Goal: Check status: Check status

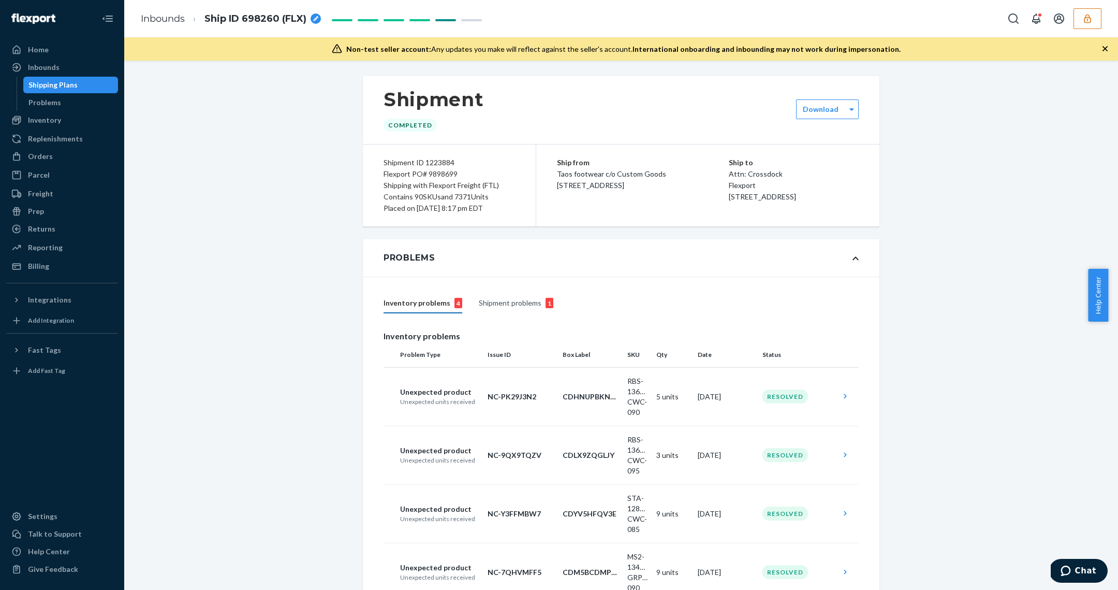
scroll to position [6211, 0]
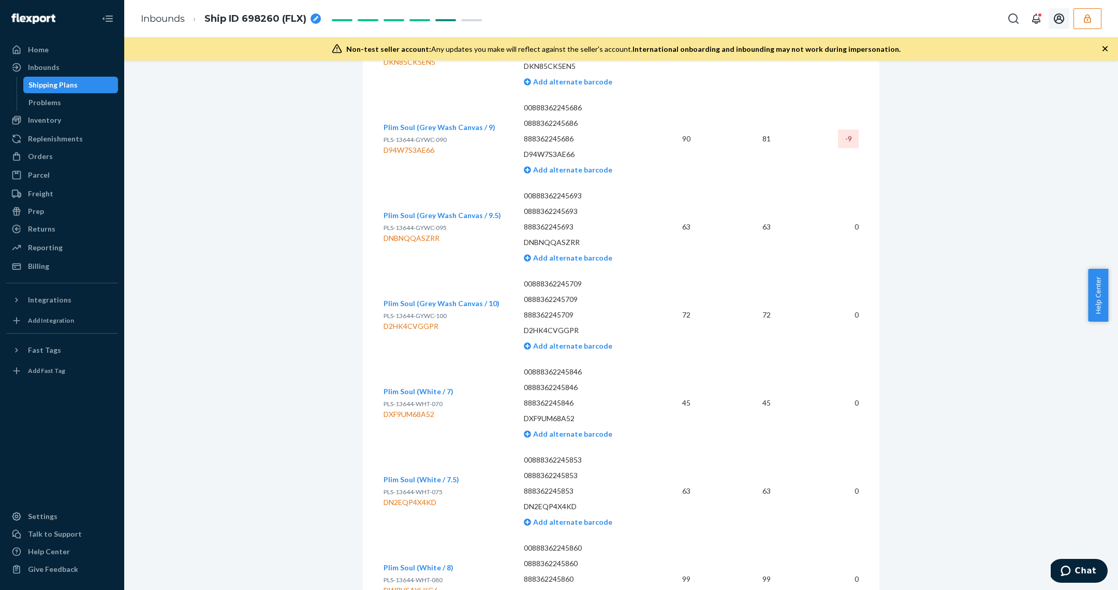
click at [1088, 11] on button "button" at bounding box center [1088, 18] width 28 height 21
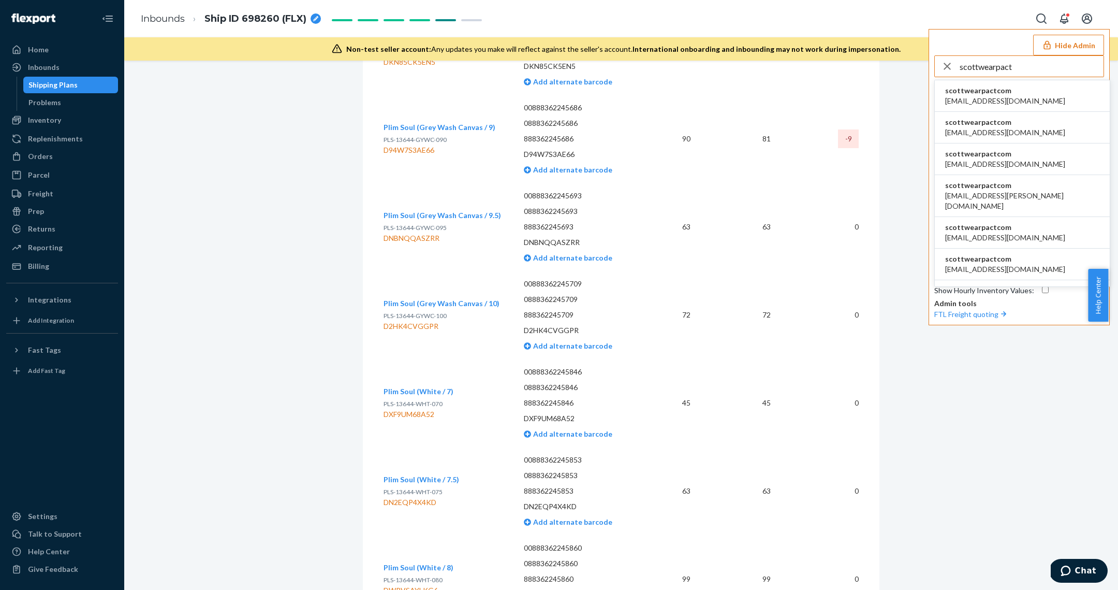
type input "scottwearpact"
click at [1011, 92] on span "scottwearpactcom" at bounding box center [1006, 90] width 120 height 10
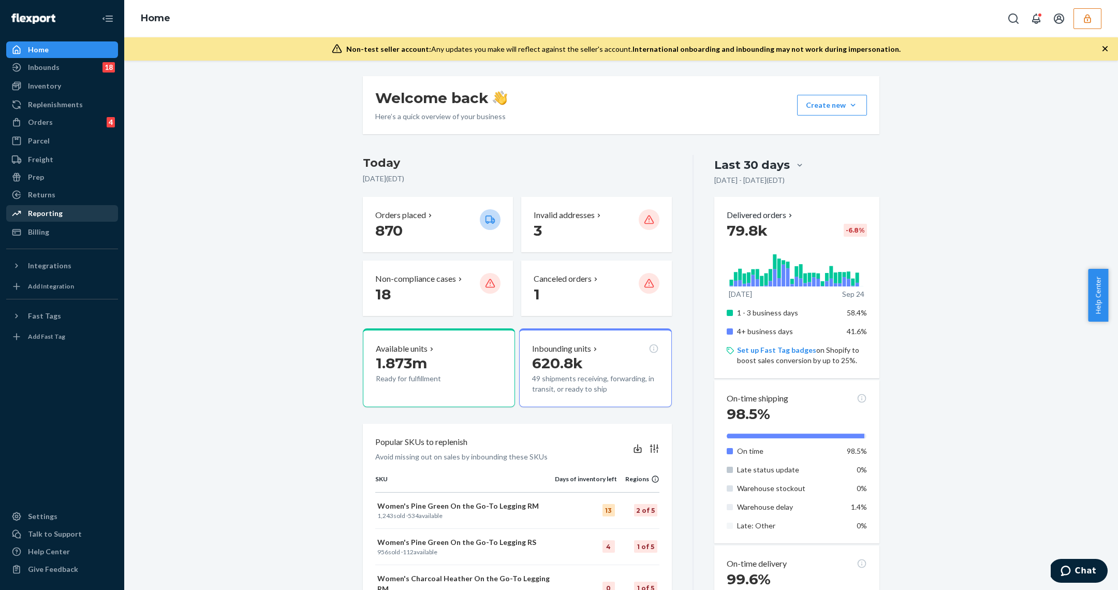
click at [48, 214] on div "Reporting" at bounding box center [45, 213] width 35 height 10
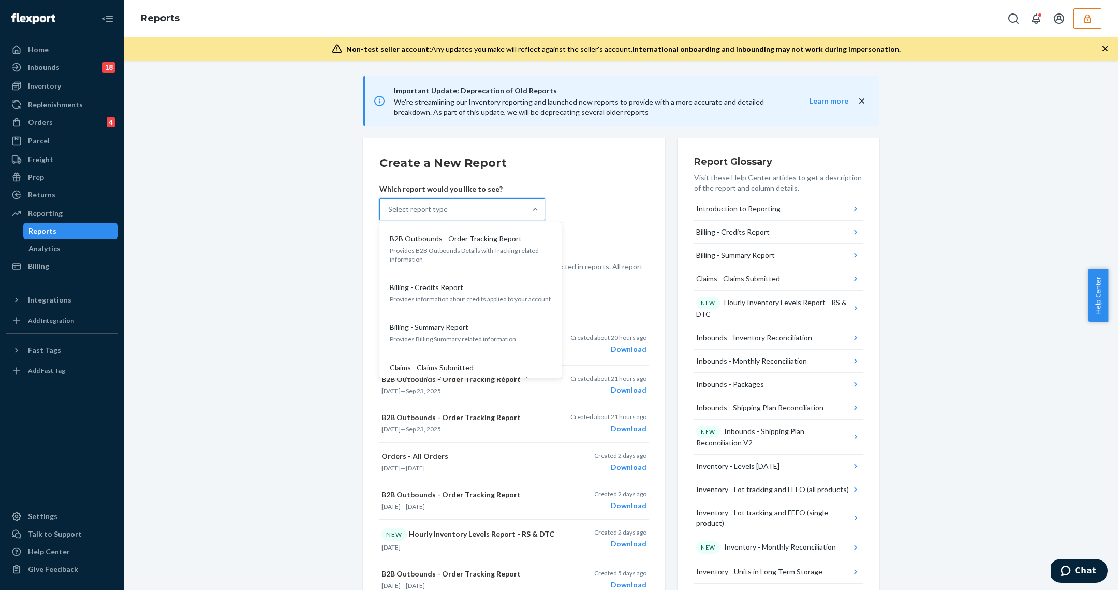
click at [447, 216] on div "Select report type" at bounding box center [453, 209] width 146 height 21
click at [389, 214] on input "option B2B Outbounds - Order Tracking Report focused, 1 of 32. 32 results avail…" at bounding box center [388, 209] width 1 height 10
click at [463, 288] on div "Inventory - Levels [DATE]" at bounding box center [469, 293] width 166 height 10
click at [389, 214] on input "option Inventory - Levels [DATE] focused, 16 of 32. 32 results available. Use U…" at bounding box center [388, 209] width 1 height 10
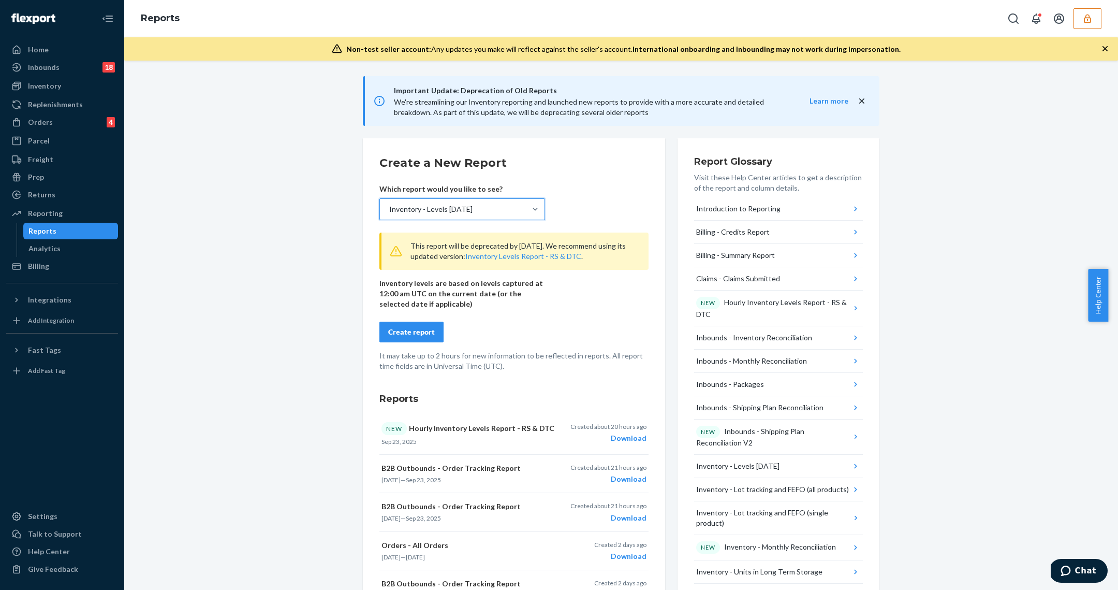
click at [428, 331] on button "Create report" at bounding box center [412, 332] width 64 height 21
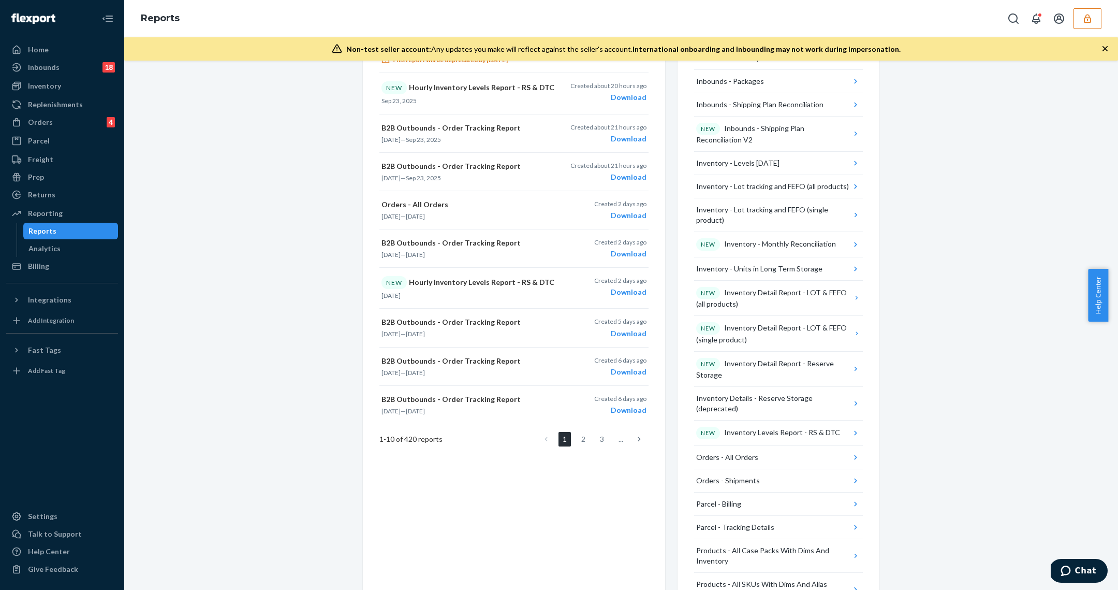
scroll to position [0, 0]
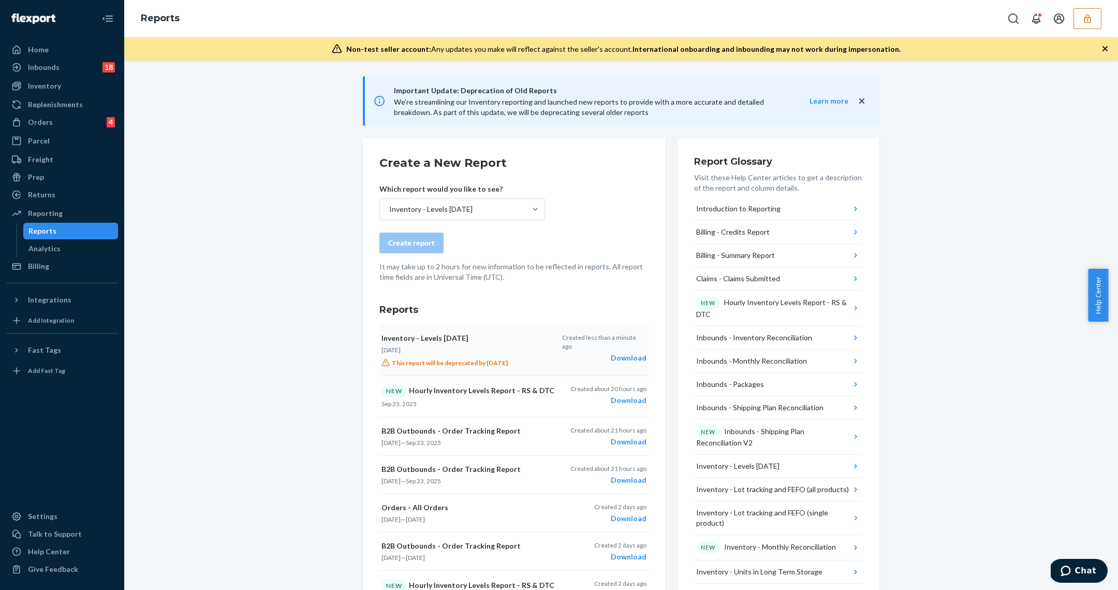
click at [628, 353] on div "Download" at bounding box center [604, 358] width 84 height 10
click at [485, 207] on div "Inventory - Levels [DATE]" at bounding box center [453, 209] width 146 height 21
click at [389, 207] on input "Inventory - Levels [DATE]" at bounding box center [388, 209] width 1 height 10
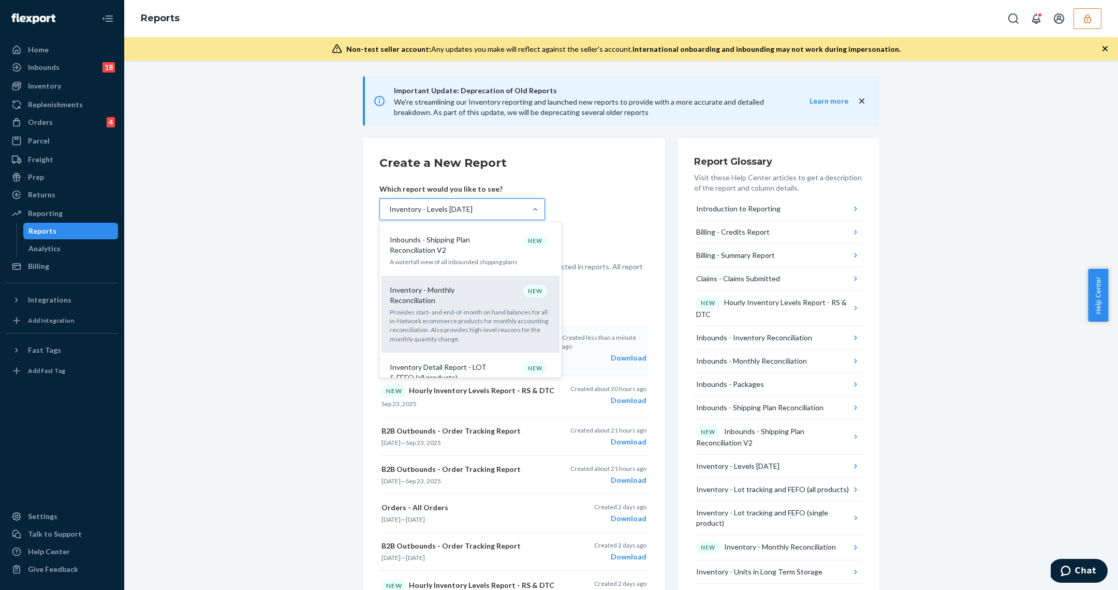
scroll to position [398, 0]
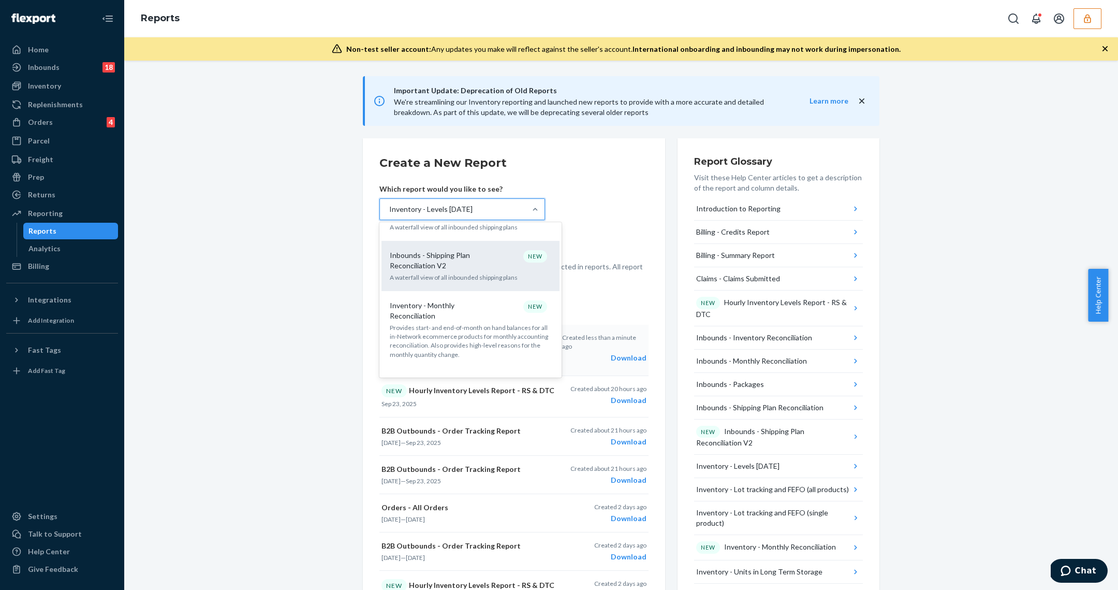
click at [464, 273] on p "A waterfall view of all inbounded shipping plans" at bounding box center [471, 277] width 162 height 9
click at [389, 214] on input "option Inventory - Levels [DATE], selected. option Inbounds - Shipping Plan Rec…" at bounding box center [388, 209] width 1 height 10
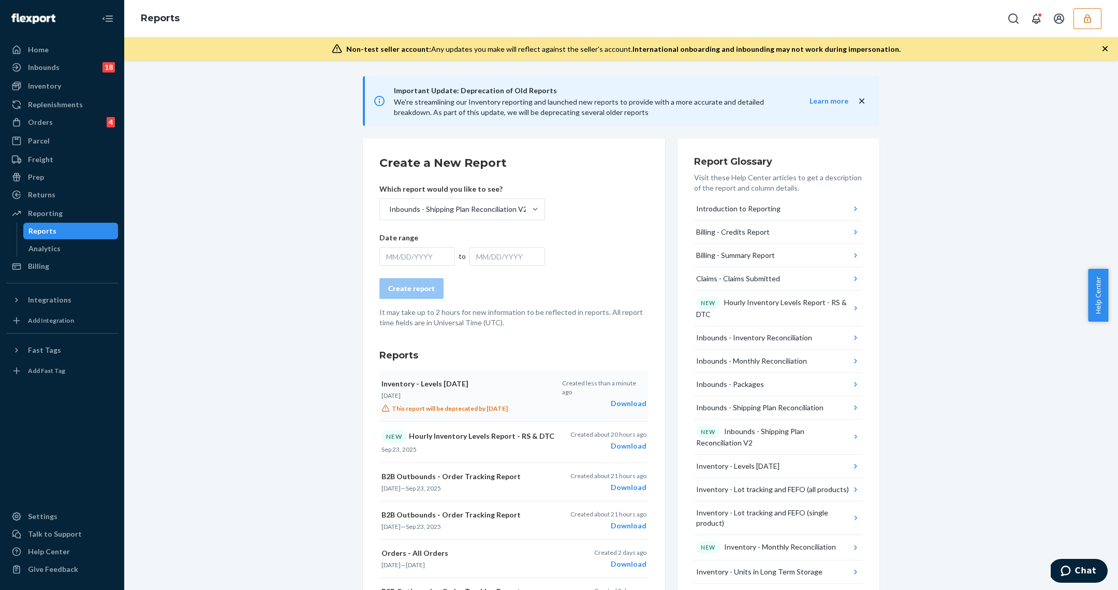
click at [402, 257] on div "MM/DD/YYYY" at bounding box center [418, 256] width 76 height 19
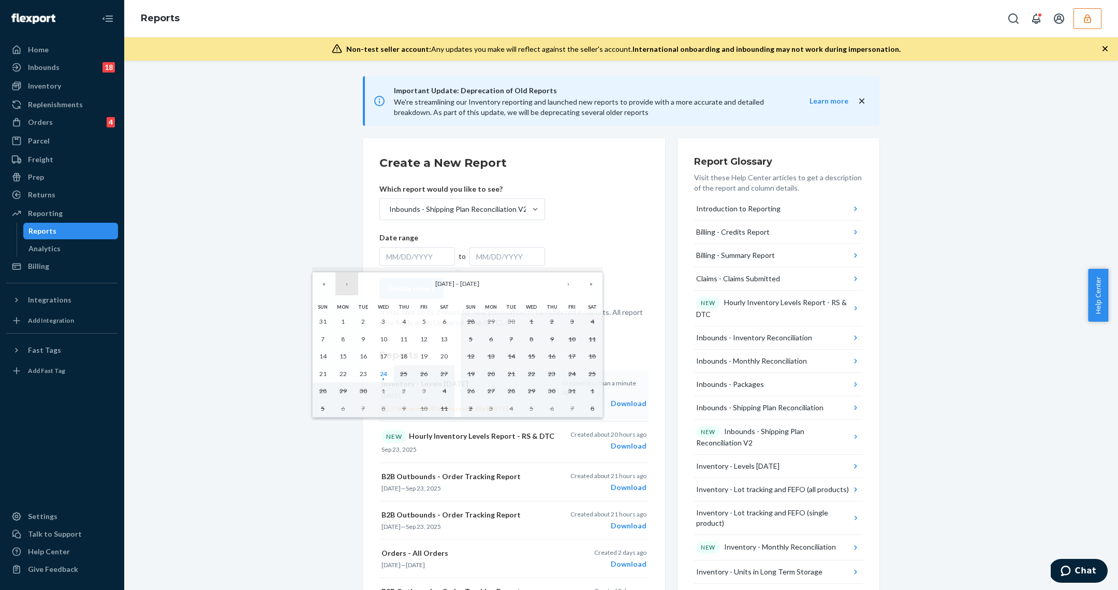
click at [337, 283] on button "‹" at bounding box center [347, 283] width 23 height 23
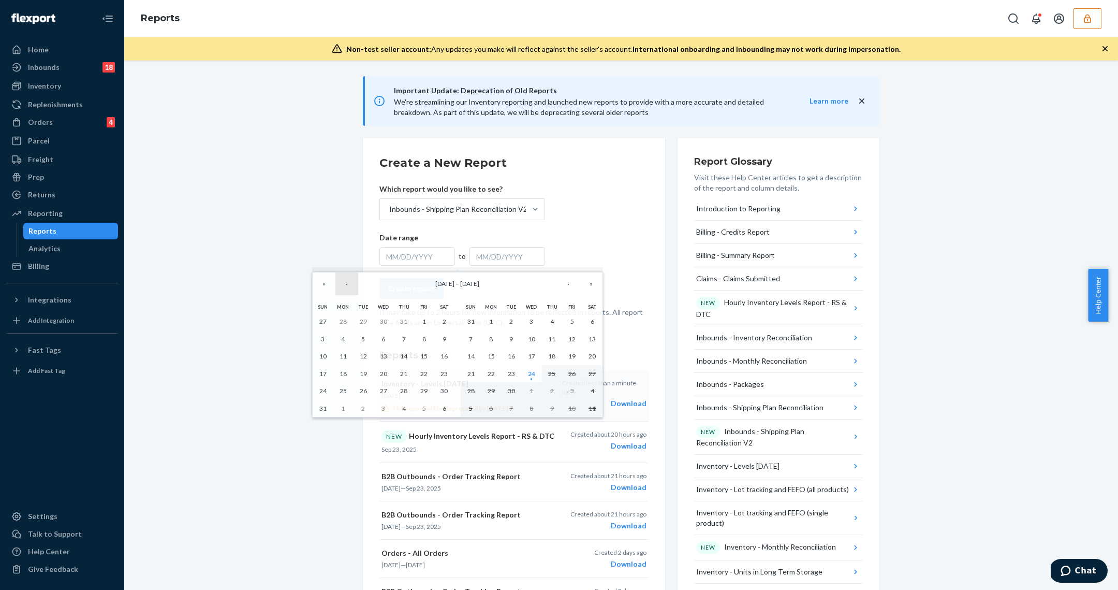
click at [338, 284] on button "‹" at bounding box center [347, 283] width 23 height 23
click at [356, 322] on button "1" at bounding box center [363, 322] width 20 height 18
click at [569, 287] on button "›" at bounding box center [568, 283] width 23 height 23
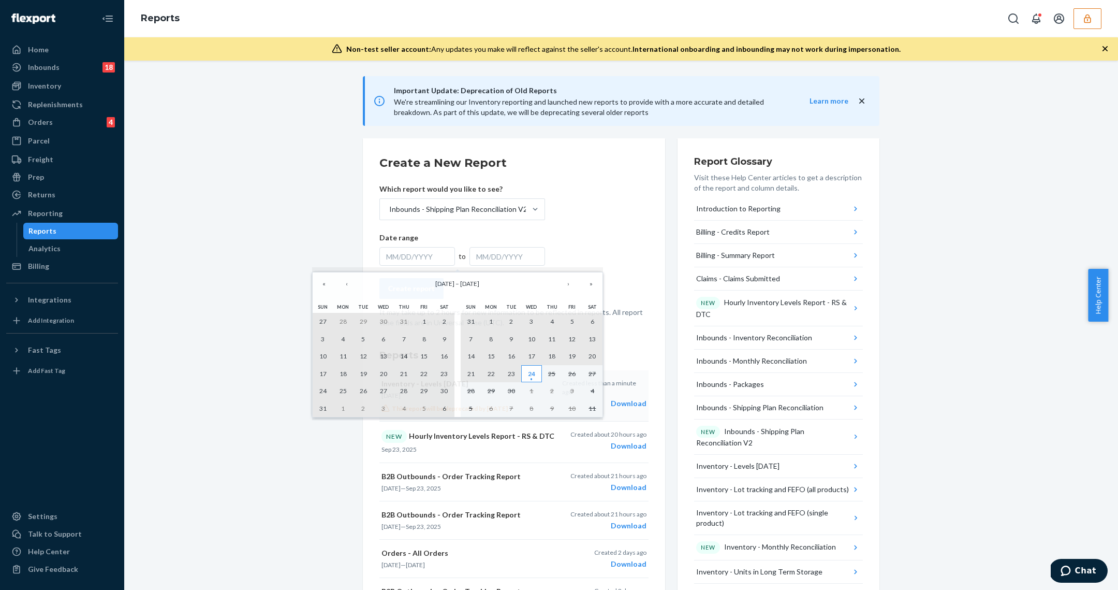
click at [529, 370] on abbr "24" at bounding box center [531, 374] width 7 height 8
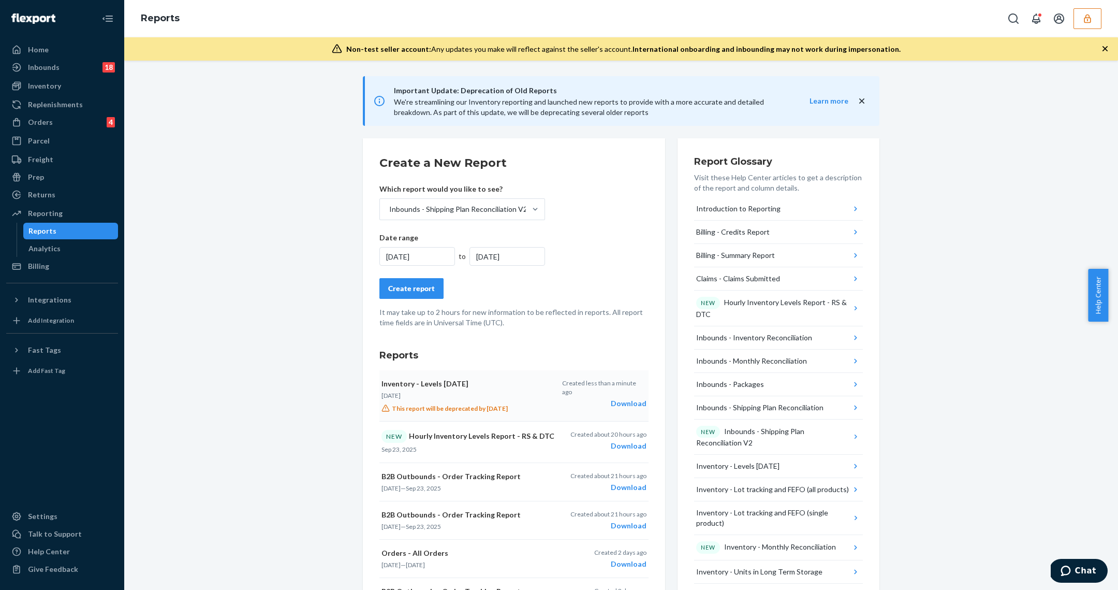
click at [414, 291] on div "Create report" at bounding box center [411, 288] width 47 height 10
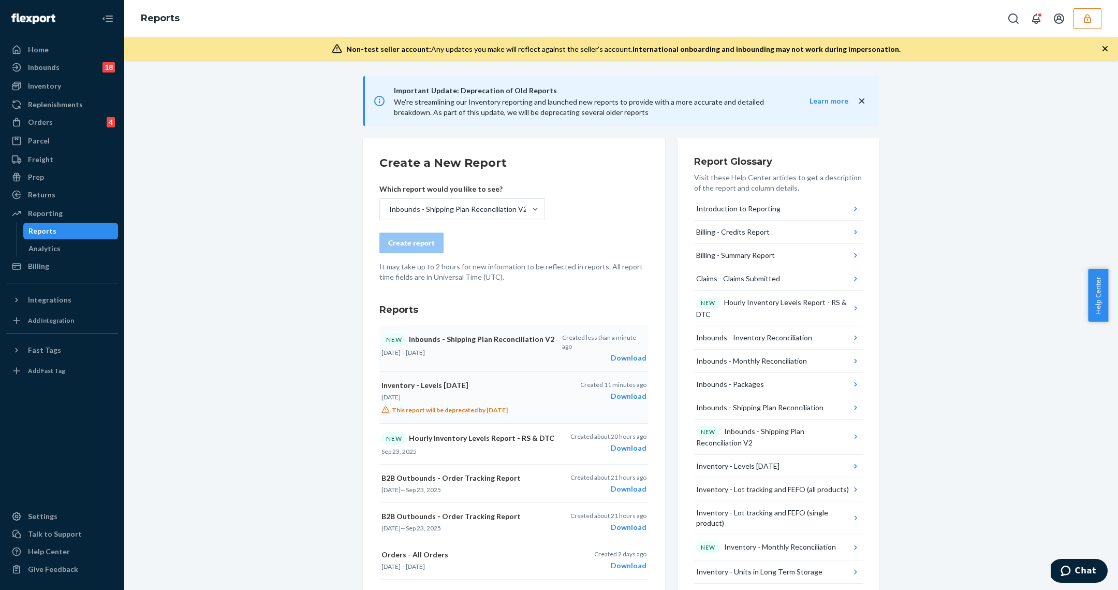
click at [615, 353] on div "Download" at bounding box center [604, 358] width 84 height 10
click at [52, 85] on div "Inventory" at bounding box center [44, 86] width 33 height 10
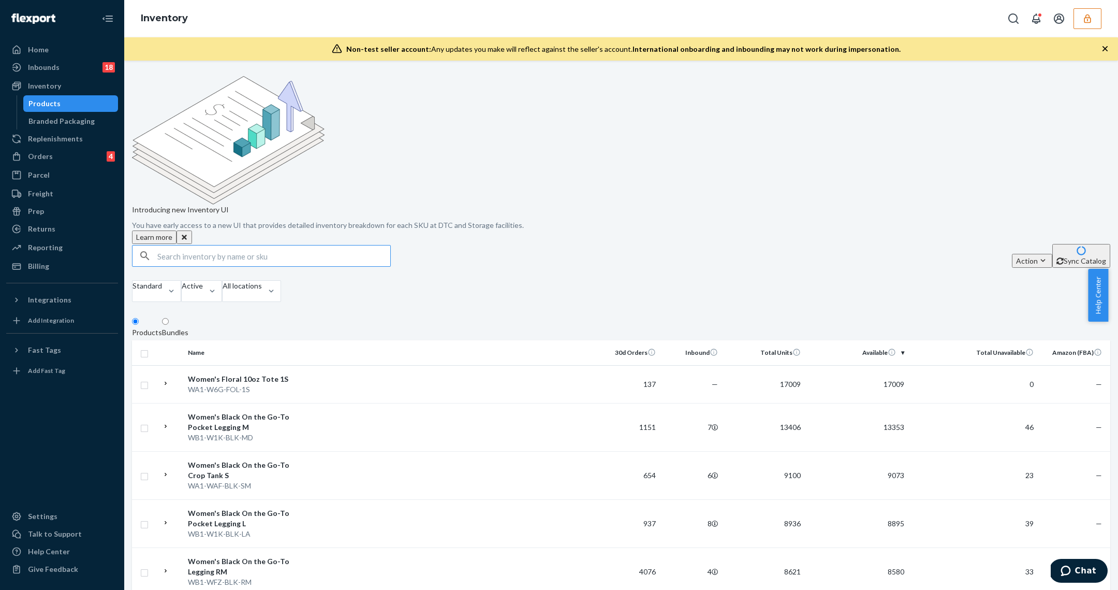
click at [238, 245] on input "text" at bounding box center [273, 255] width 233 height 21
click at [200, 245] on input "text" at bounding box center [273, 255] width 233 height 21
type input "DJZ3ETSFRDT"
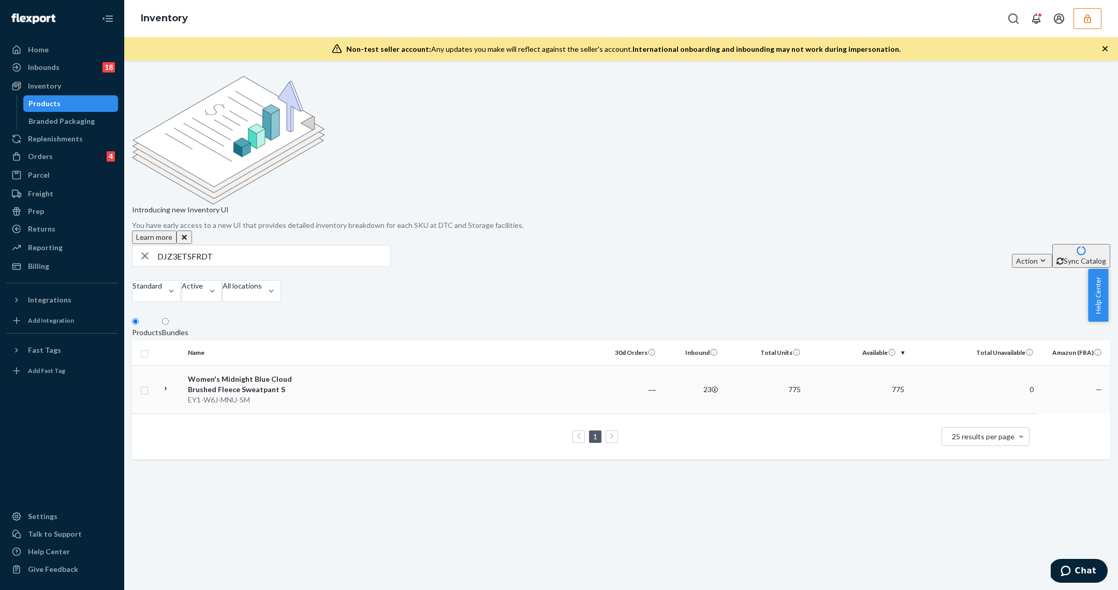
click at [340, 365] on td at bounding box center [449, 389] width 298 height 48
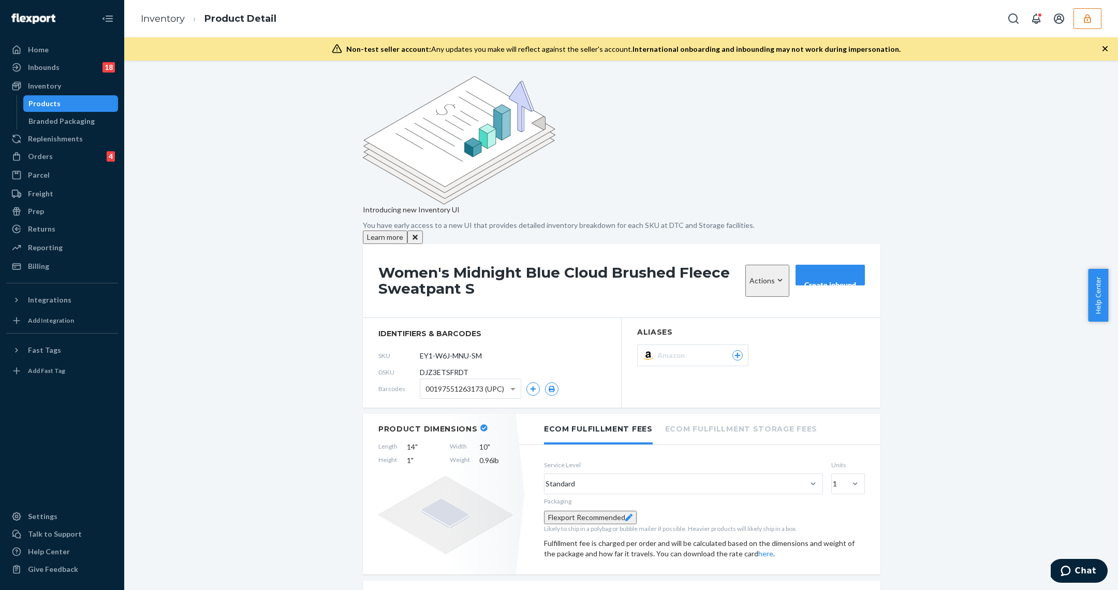
scroll to position [600, 0]
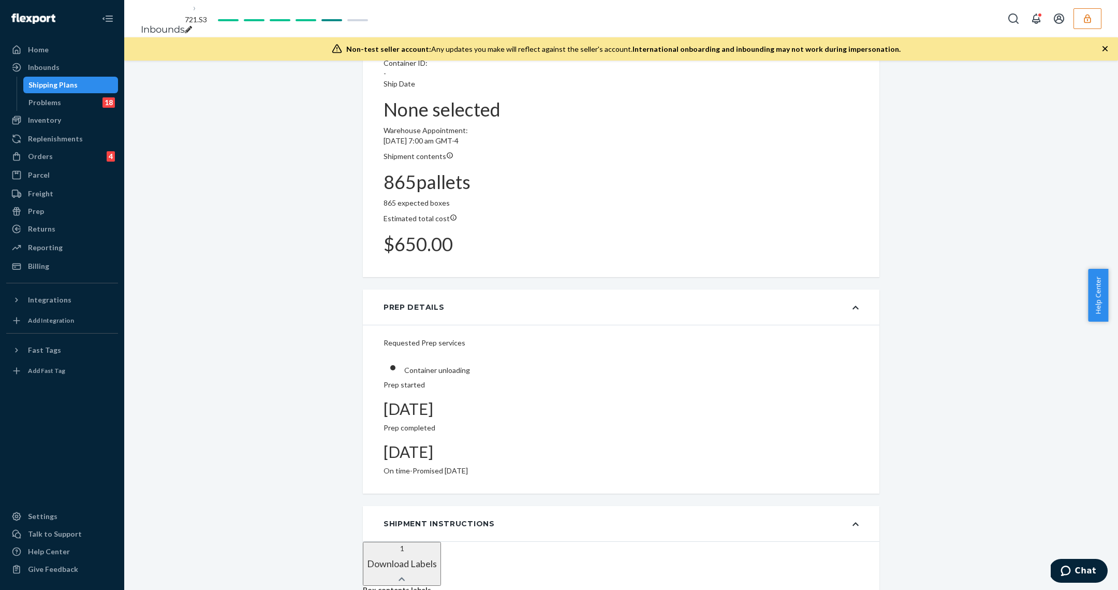
scroll to position [816, 0]
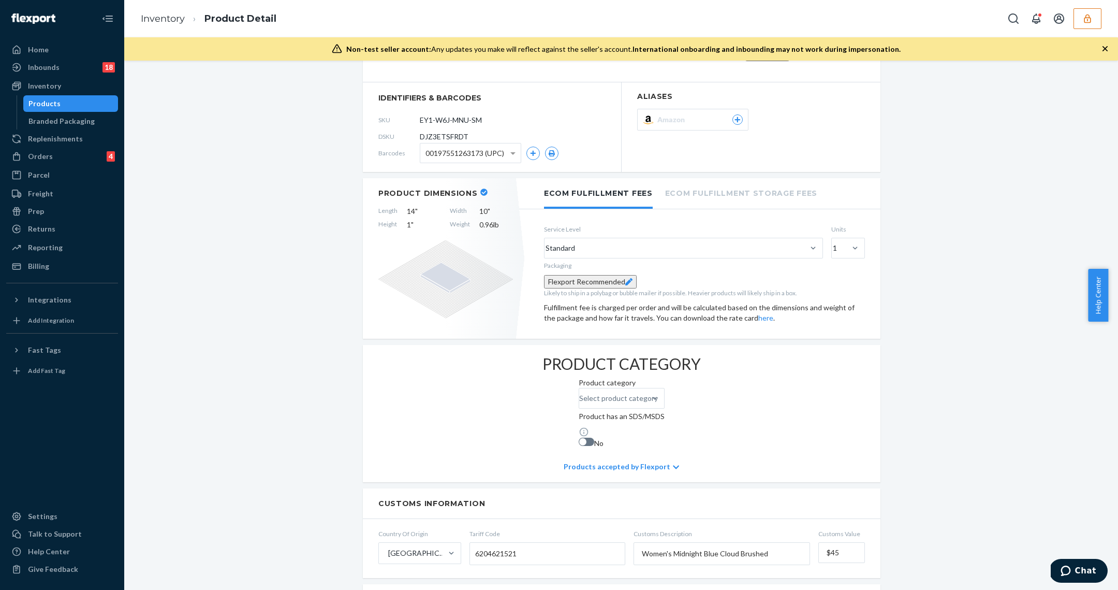
scroll to position [669, 0]
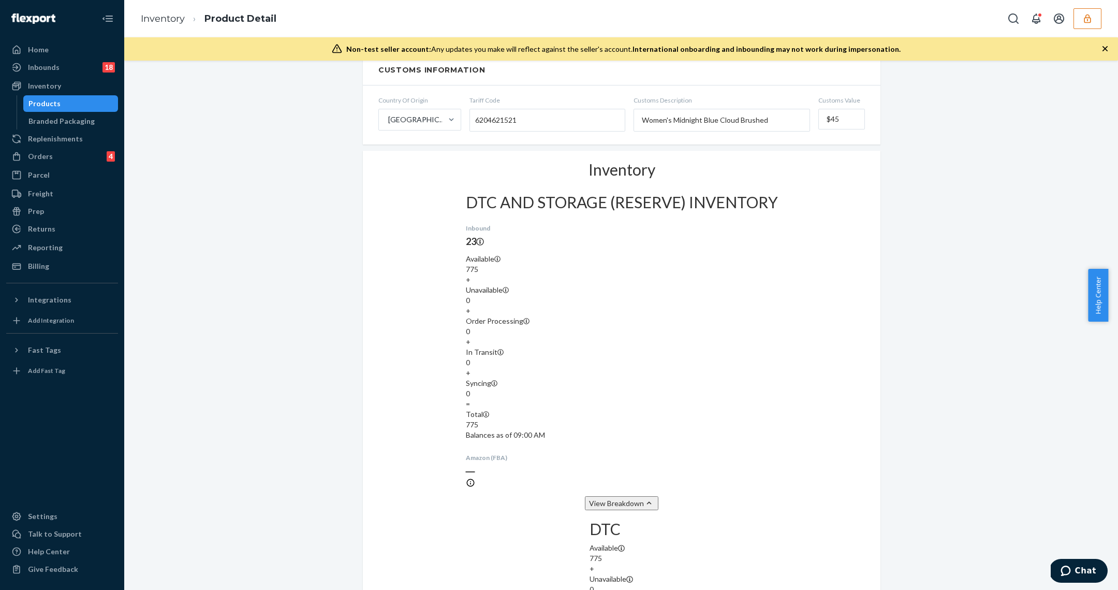
click at [601, 496] on button "View Breakdown" at bounding box center [622, 503] width 74 height 14
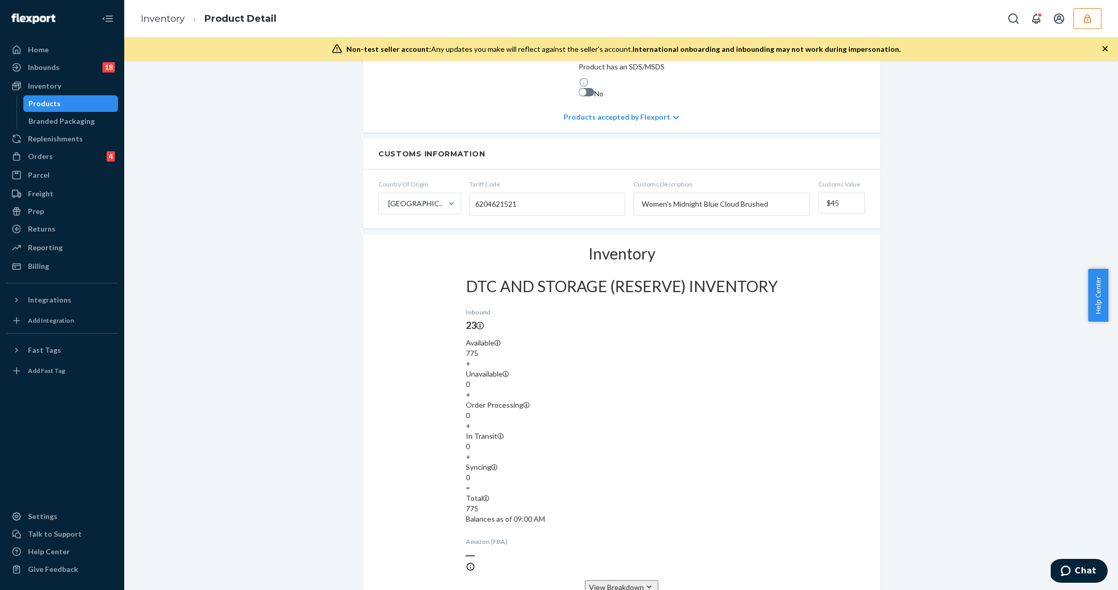
click at [614, 580] on button "View Breakdown" at bounding box center [622, 587] width 74 height 14
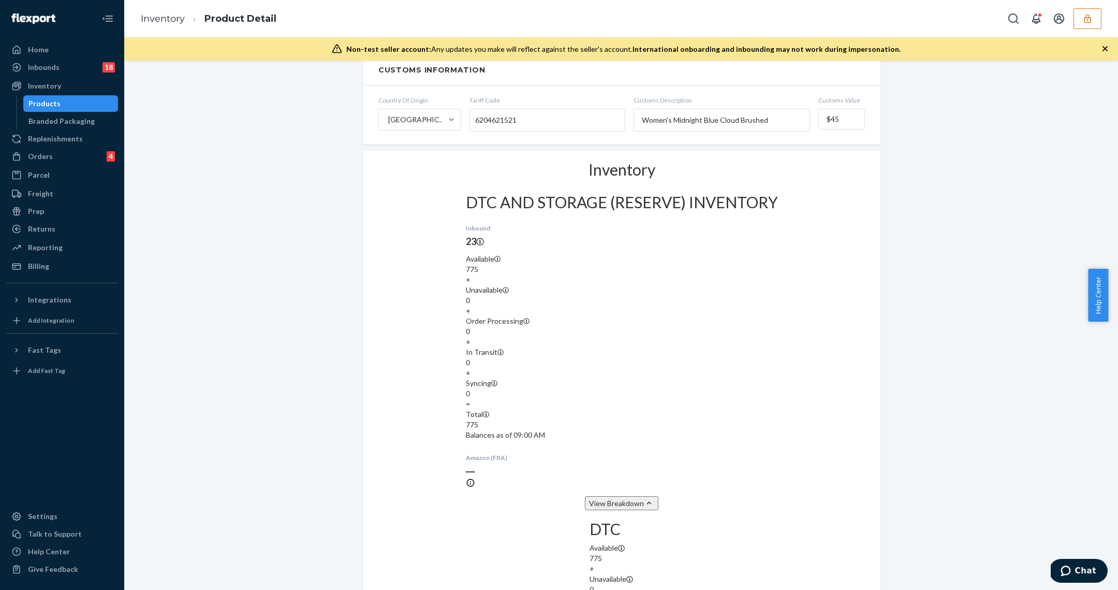
click at [627, 496] on div "View Breakdown" at bounding box center [622, 503] width 74 height 14
click at [630, 496] on button "View Breakdown" at bounding box center [622, 503] width 74 height 14
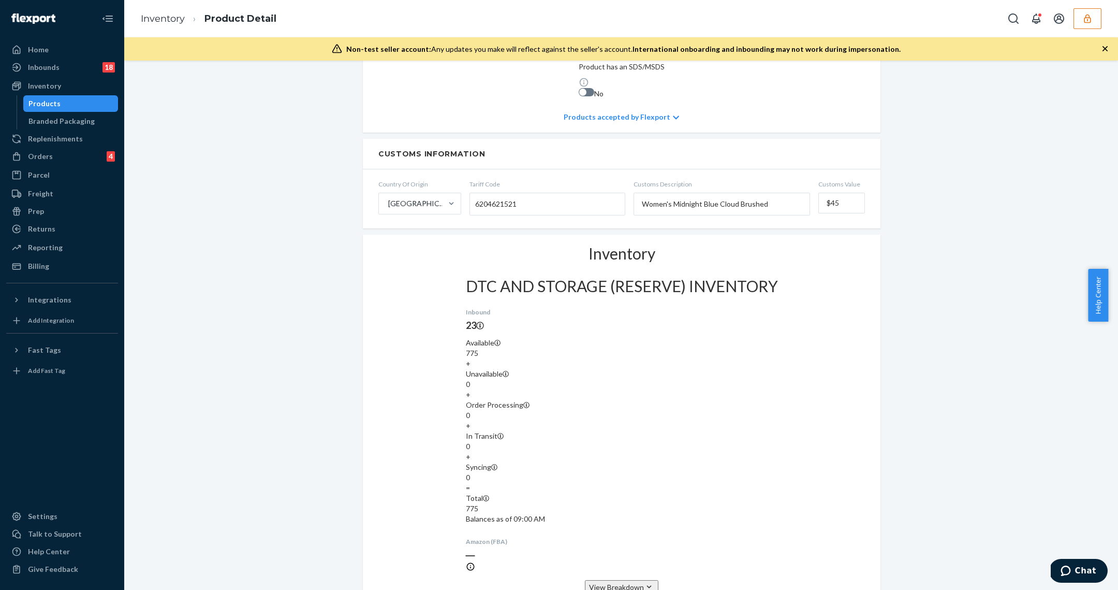
click at [621, 580] on button "View Breakdown" at bounding box center [622, 587] width 74 height 14
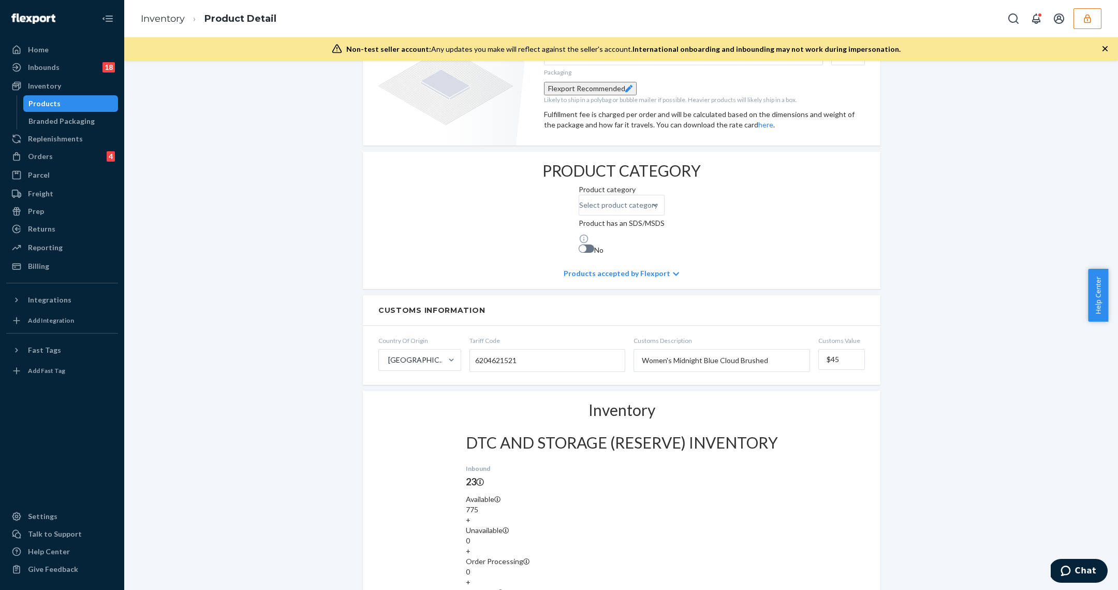
scroll to position [526, 0]
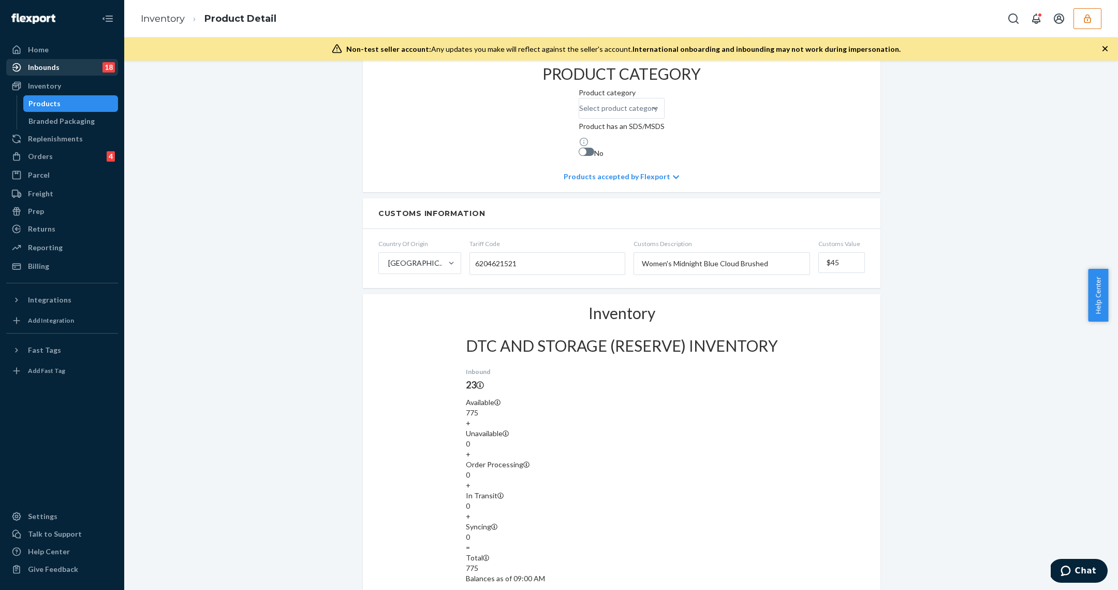
click at [54, 63] on div "Inbounds" at bounding box center [44, 67] width 32 height 10
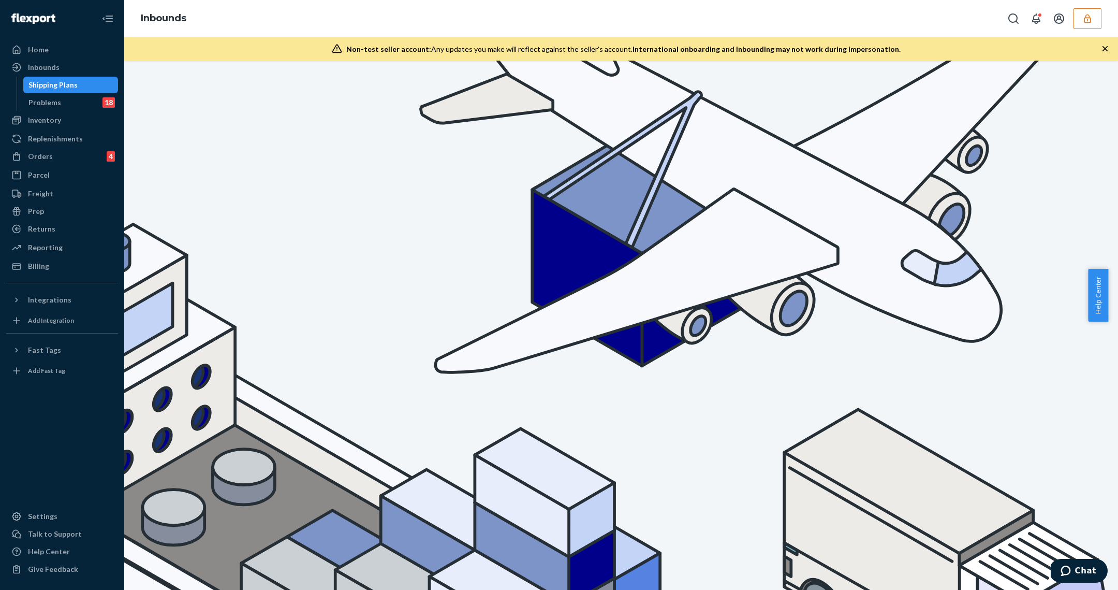
type input "712.S3"
click at [445, 266] on div "Book your Non-U.S. freight and fulfillment services in one streamlined flow. Us…" at bounding box center [621, 325] width 994 height 529
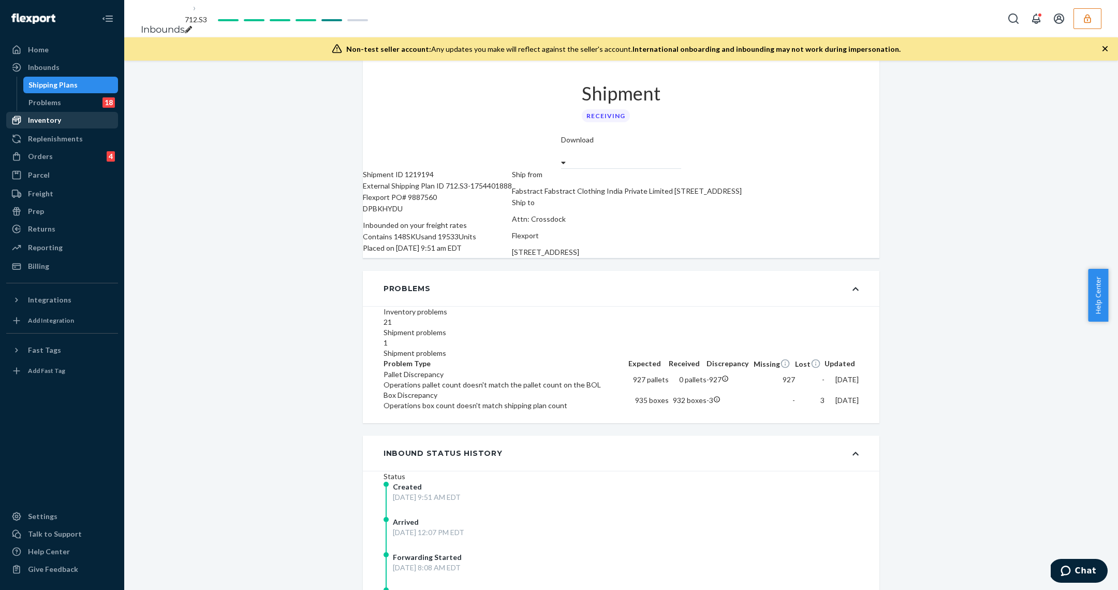
click at [53, 114] on div "Inventory" at bounding box center [62, 120] width 110 height 14
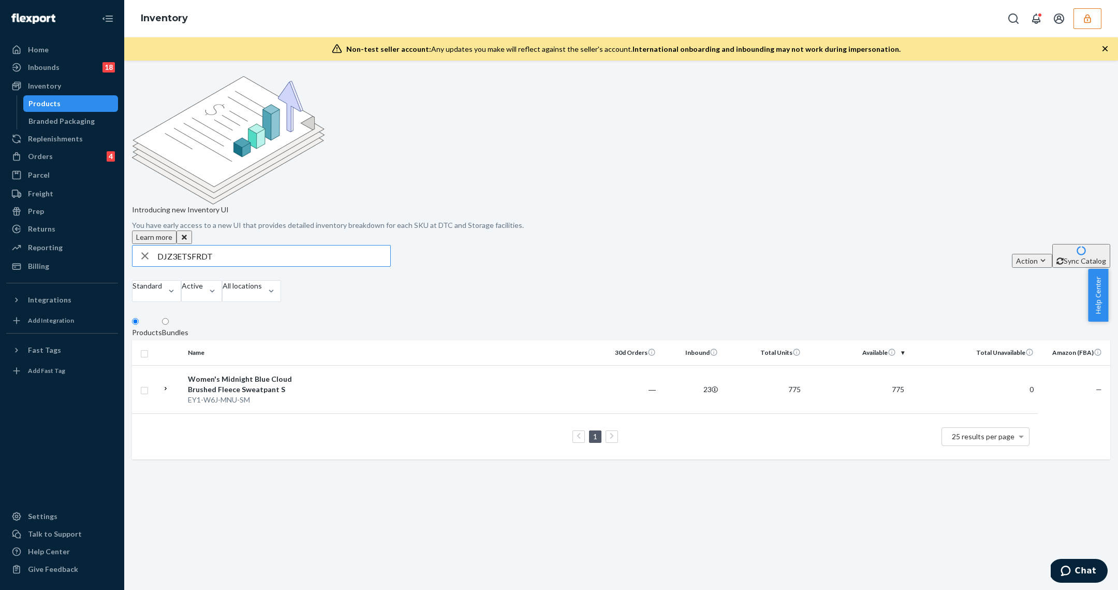
click at [230, 245] on input "DJZ3ETSFRDT" at bounding box center [273, 255] width 233 height 21
type input "DQ2BMG3TQYV"
click at [382, 365] on td at bounding box center [449, 389] width 298 height 48
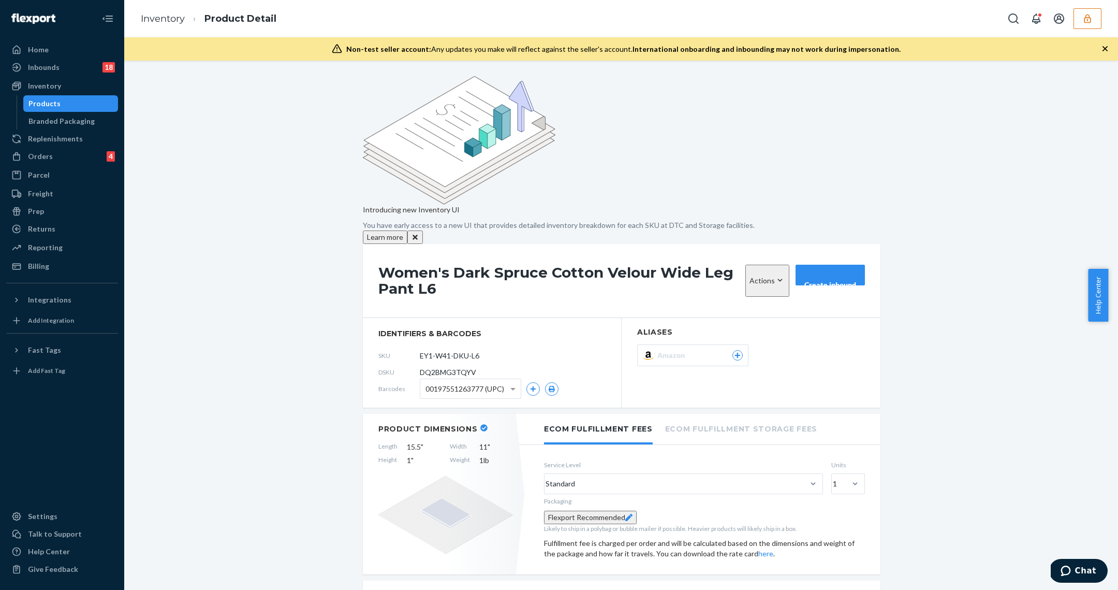
click at [68, 106] on div "Products" at bounding box center [70, 103] width 93 height 14
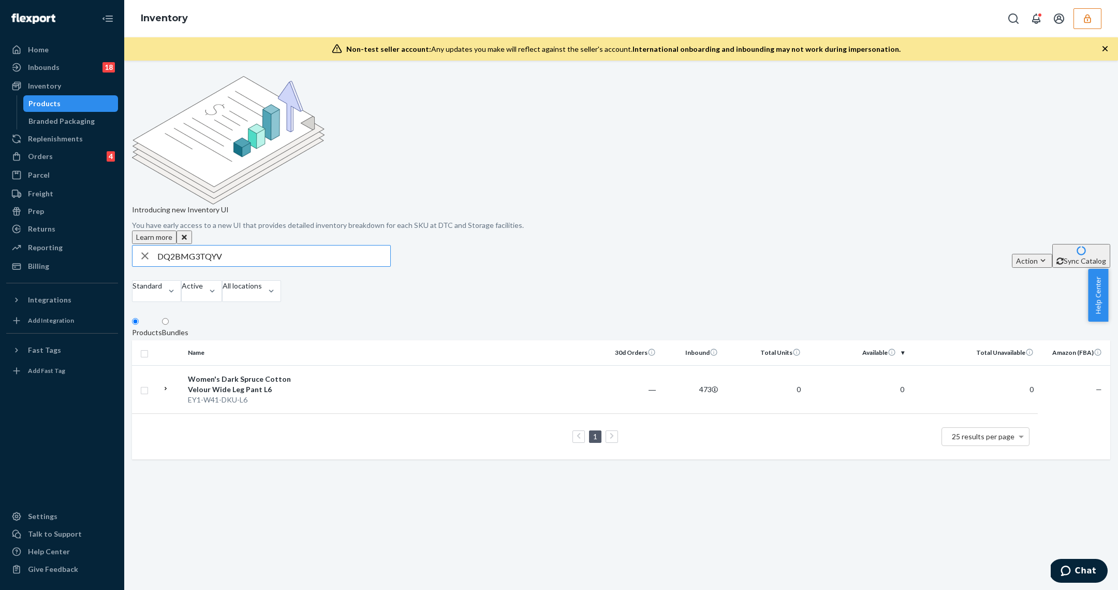
click at [256, 245] on input "DQ2BMG3TQYV" at bounding box center [273, 255] width 233 height 21
click at [78, 63] on div "Inbounds 18" at bounding box center [62, 67] width 110 height 14
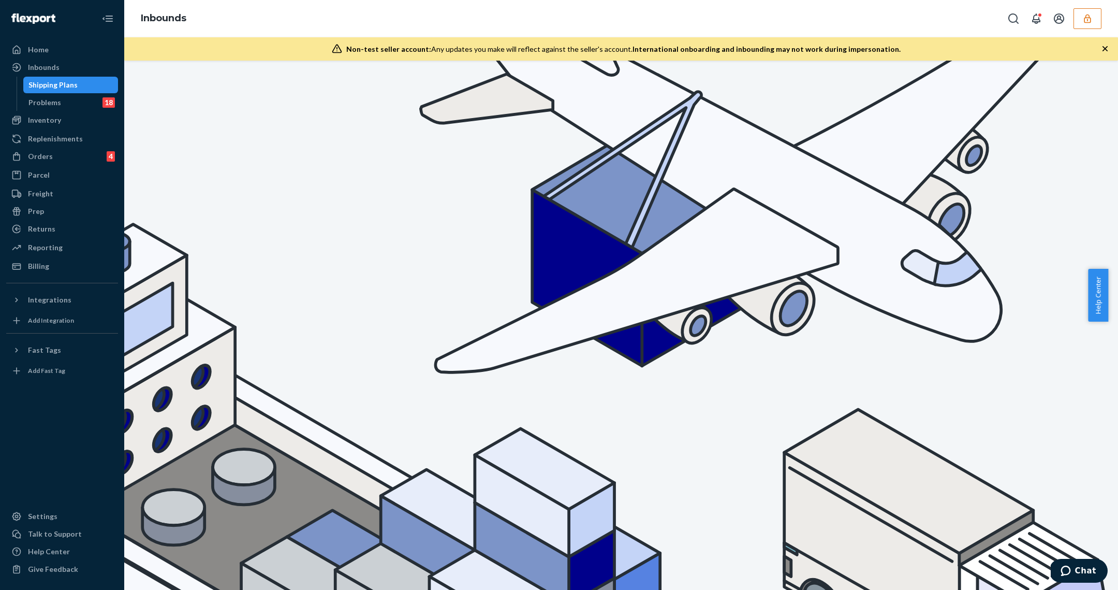
type input "722.P1"
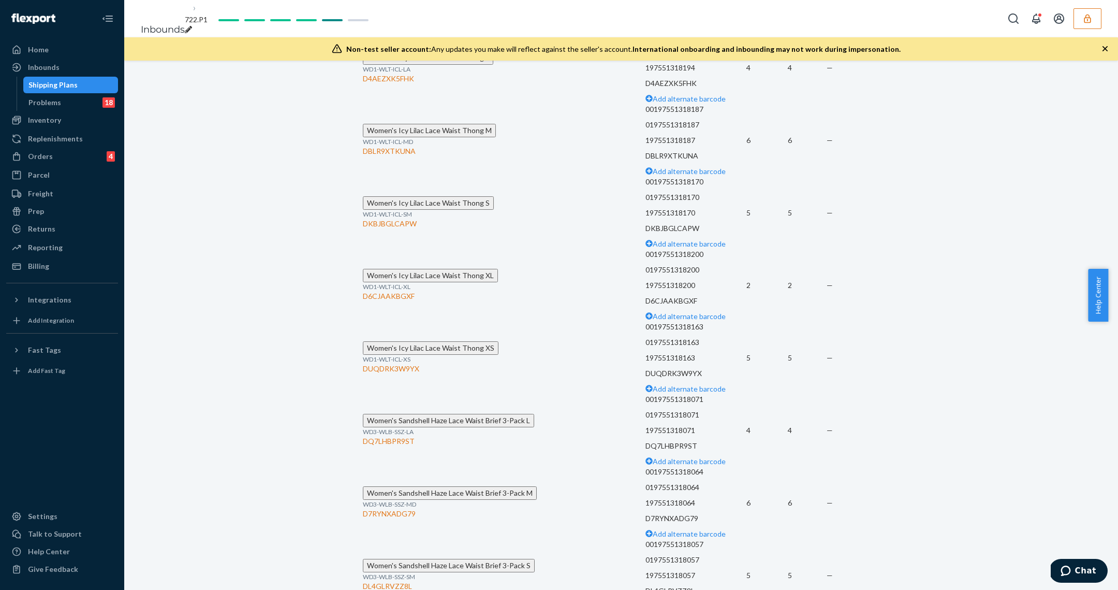
scroll to position [6903, 0]
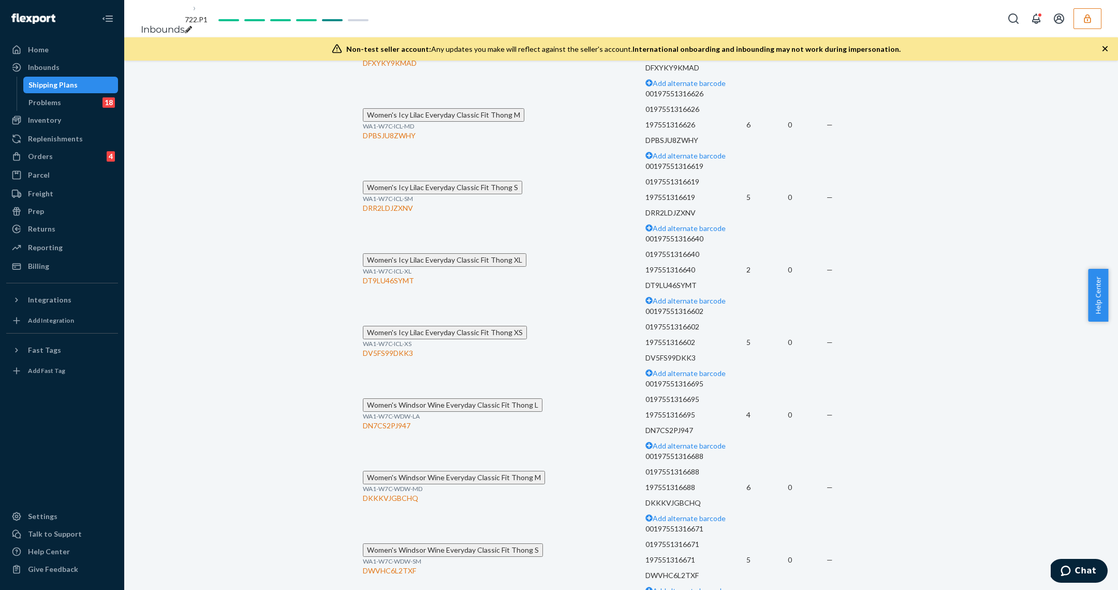
scroll to position [298, 0]
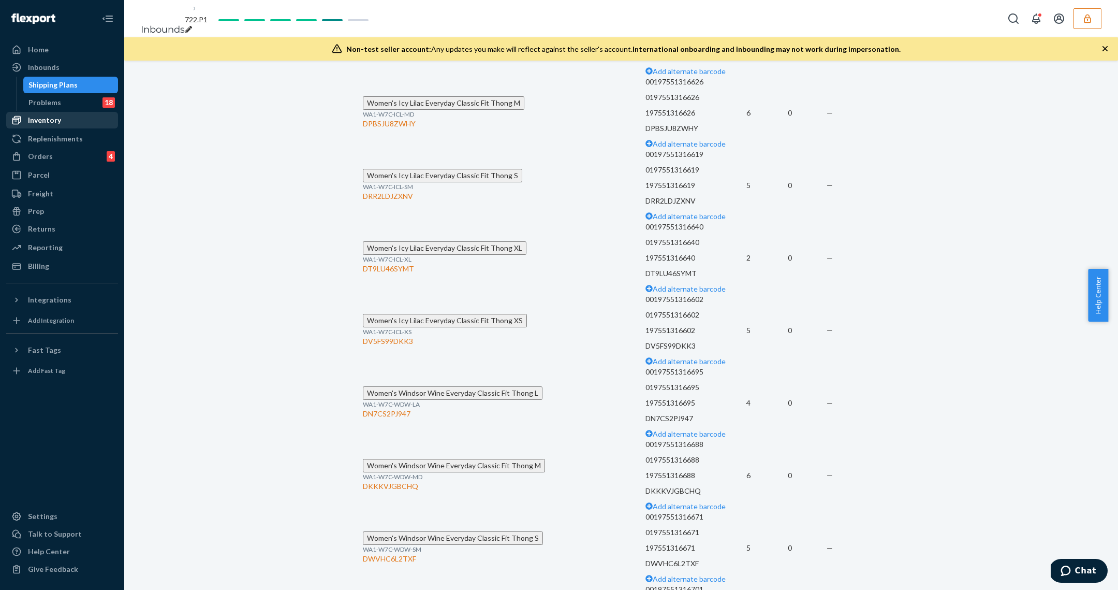
click at [49, 118] on div "Inventory" at bounding box center [44, 120] width 33 height 10
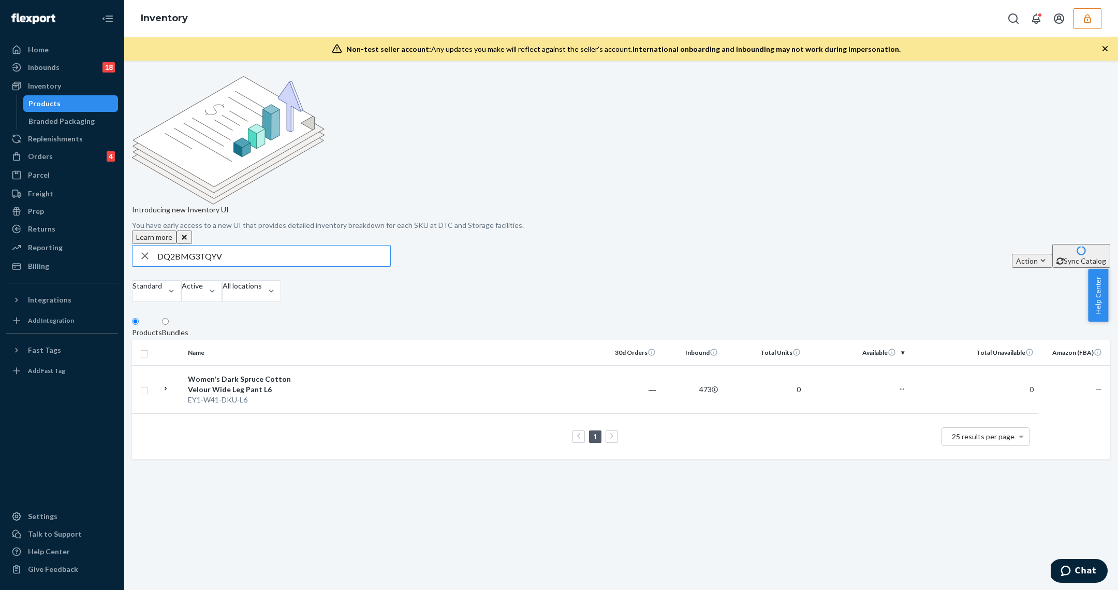
click at [229, 245] on input "DQ2BMG3TQYV" at bounding box center [273, 255] width 233 height 21
type input "DMTZT67BFQM"
click at [296, 395] on div "EY1-W6J-PRL-[GEOGRAPHIC_DATA]" at bounding box center [242, 405] width 108 height 21
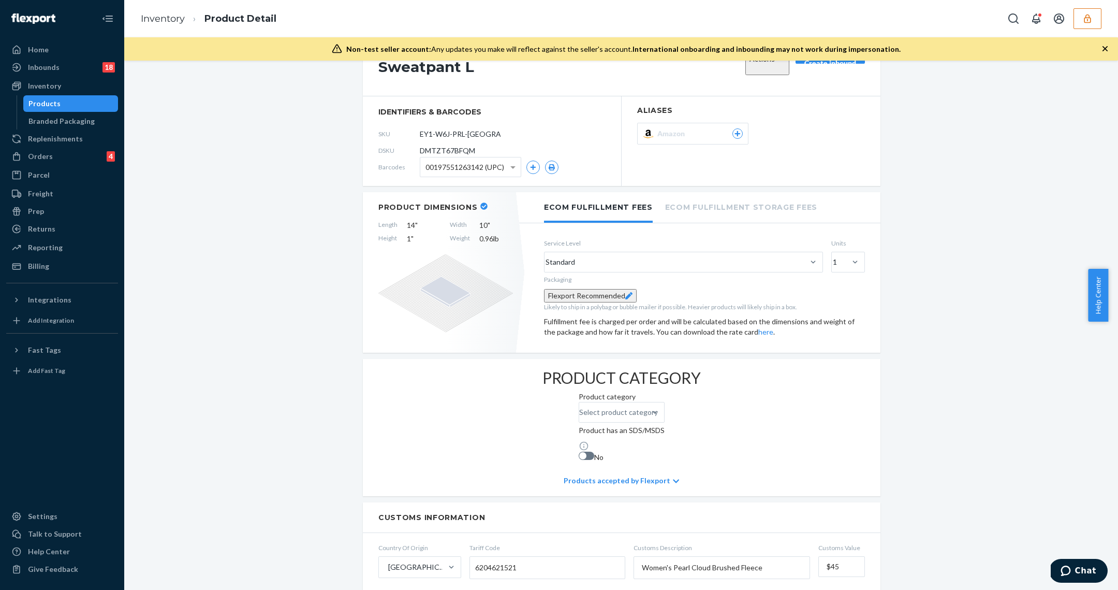
scroll to position [511, 0]
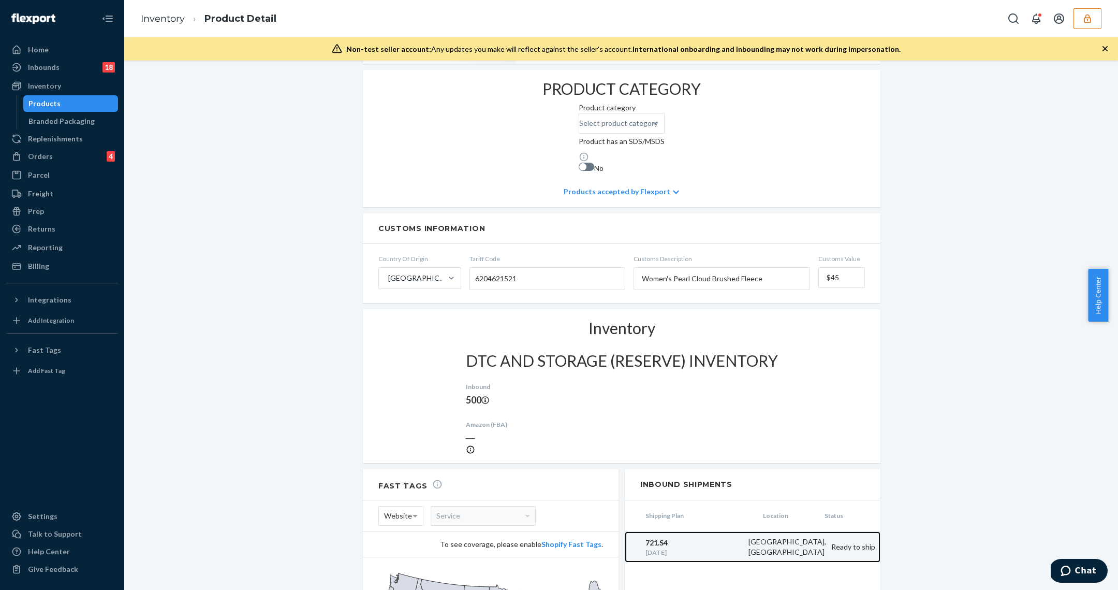
click at [781, 536] on div "[GEOGRAPHIC_DATA], [GEOGRAPHIC_DATA]" at bounding box center [785, 546] width 83 height 21
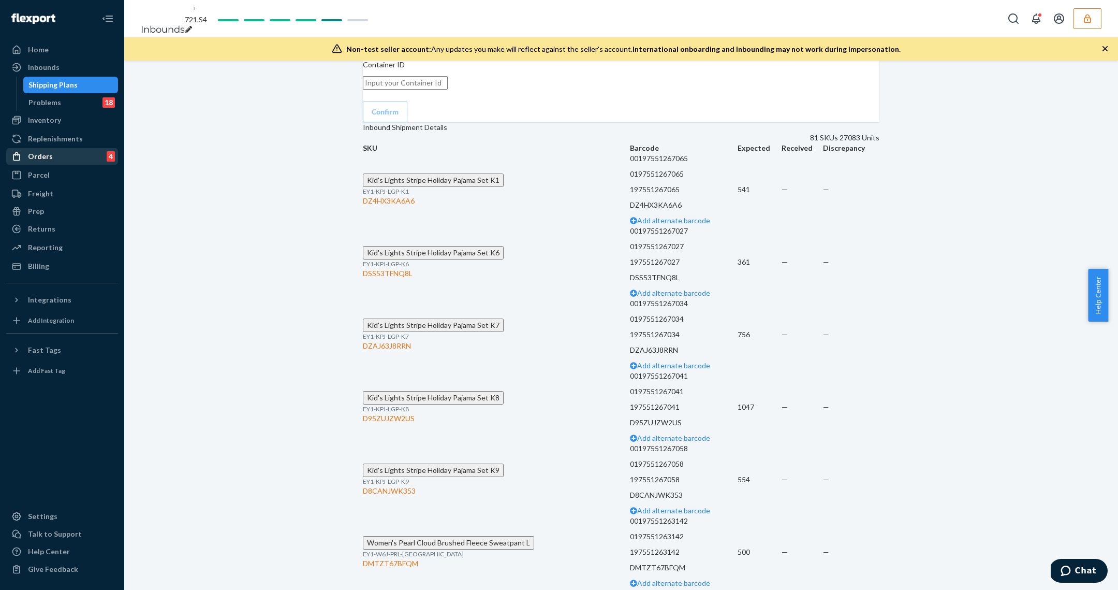
scroll to position [1096, 0]
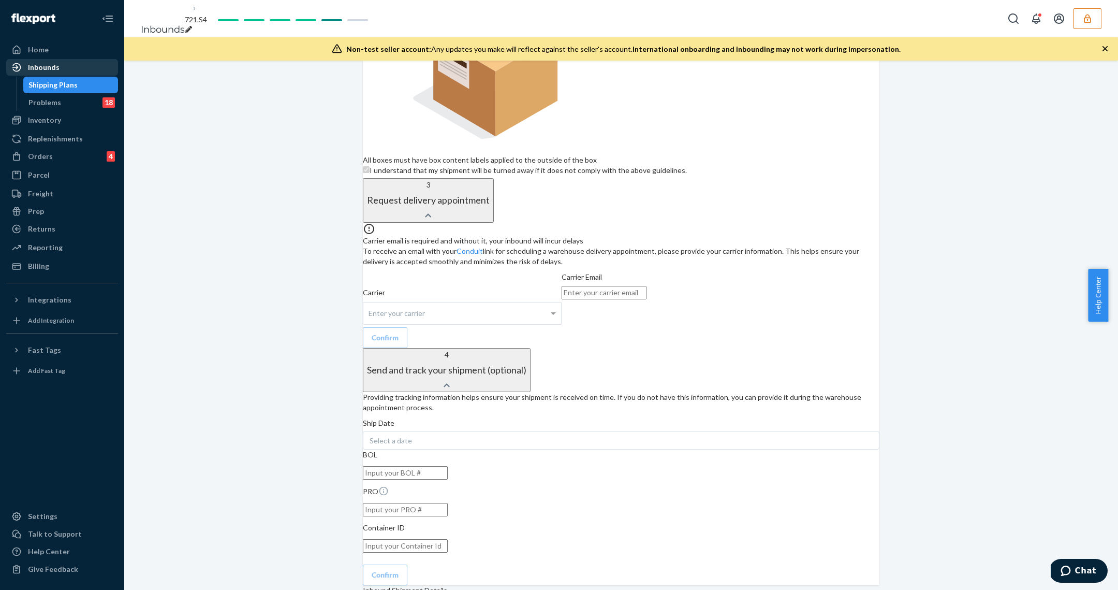
click at [57, 66] on div "Inbounds" at bounding box center [44, 67] width 32 height 10
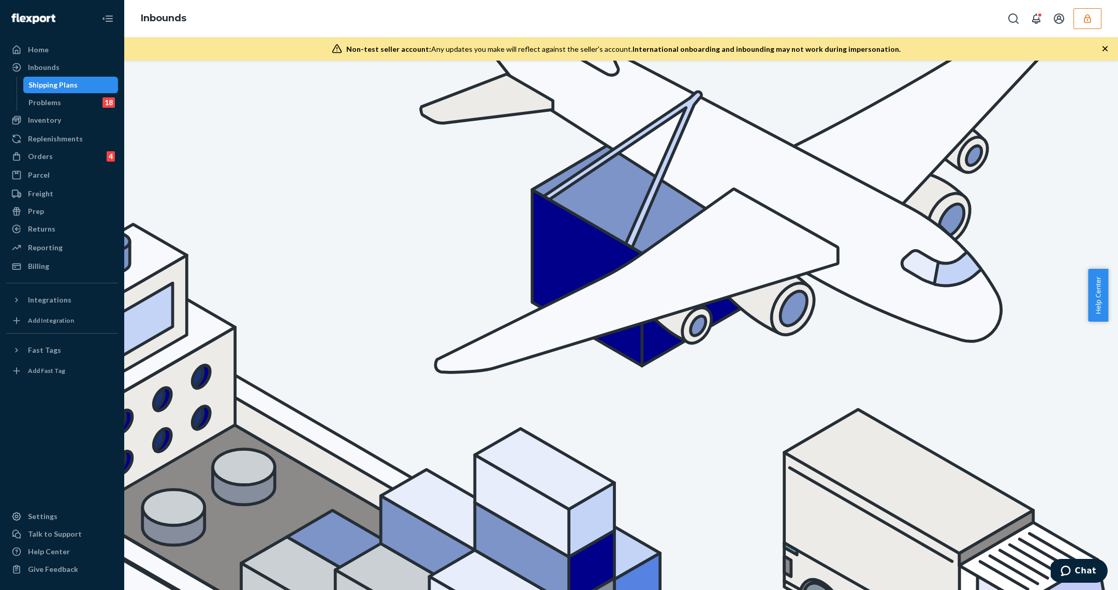
paste input "S6"
type input "716.S6"
click at [47, 65] on div "Inbounds" at bounding box center [44, 67] width 32 height 10
click at [52, 126] on div "Inventory" at bounding box center [62, 120] width 110 height 14
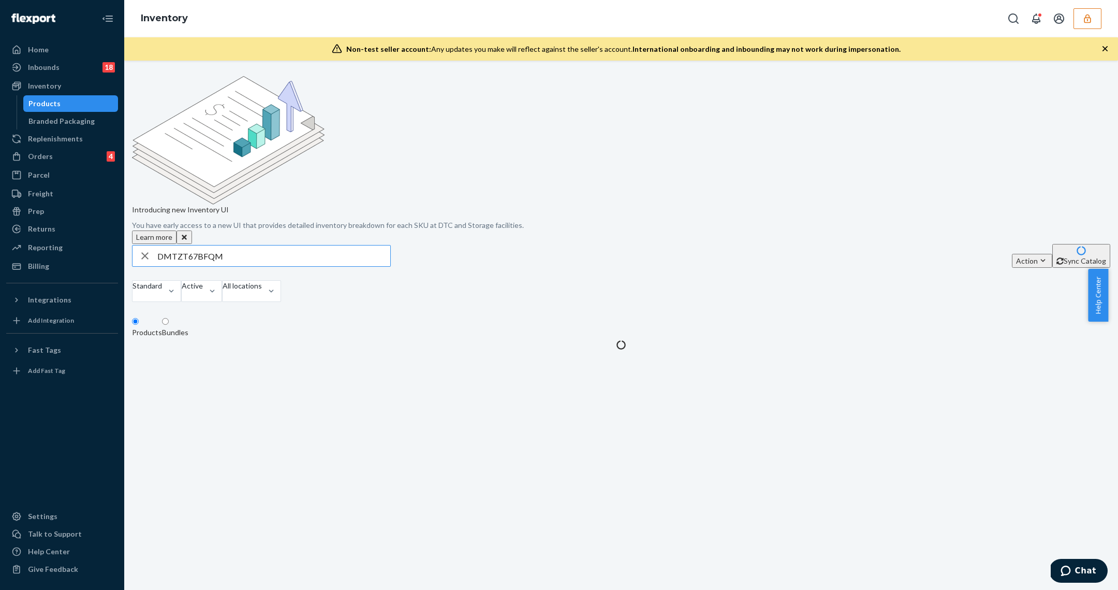
click at [251, 245] on input "DMTZT67BFQM" at bounding box center [273, 255] width 233 height 21
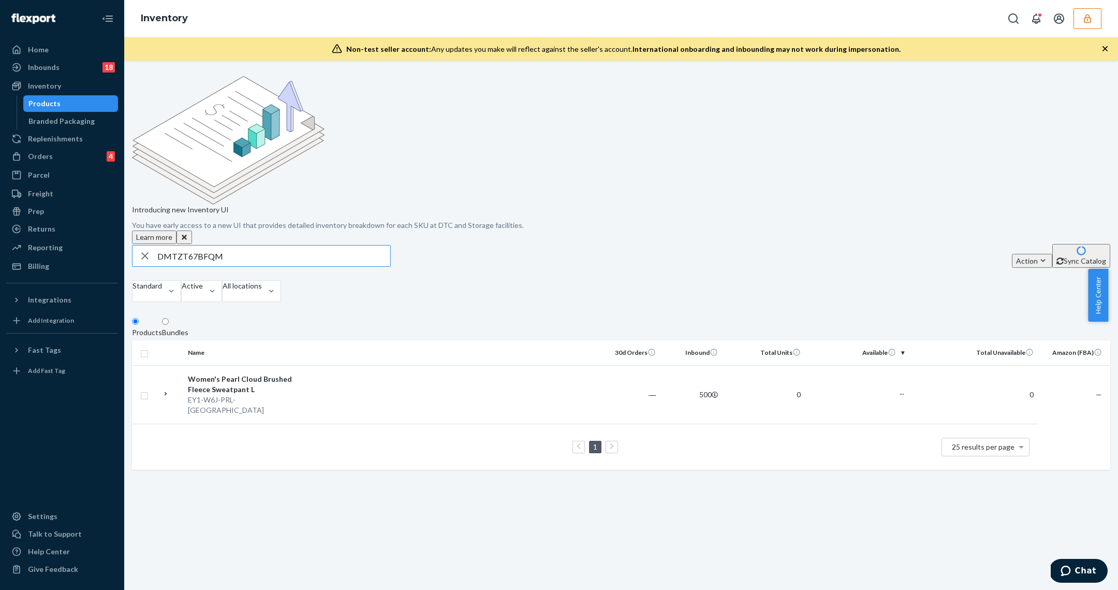
click at [251, 245] on input "DMTZT67BFQM" at bounding box center [273, 255] width 233 height 21
type input "D357KYQ5DJS"
click at [341, 365] on td at bounding box center [449, 394] width 298 height 59
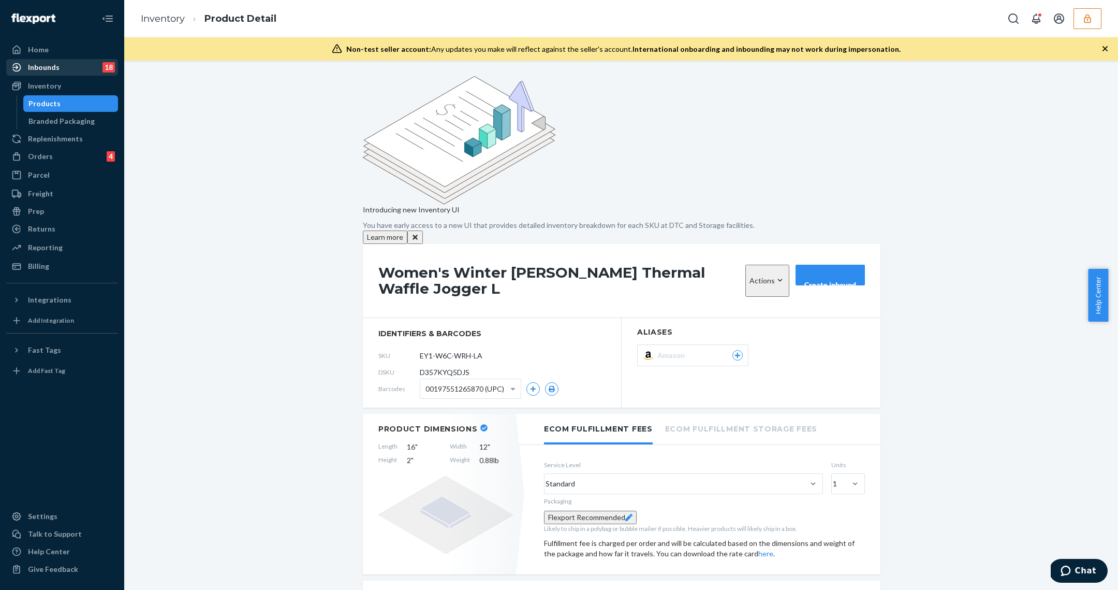
drag, startPoint x: 52, startPoint y: 66, endPoint x: 75, endPoint y: 71, distance: 23.4
click at [52, 66] on div "Inbounds" at bounding box center [44, 67] width 32 height 10
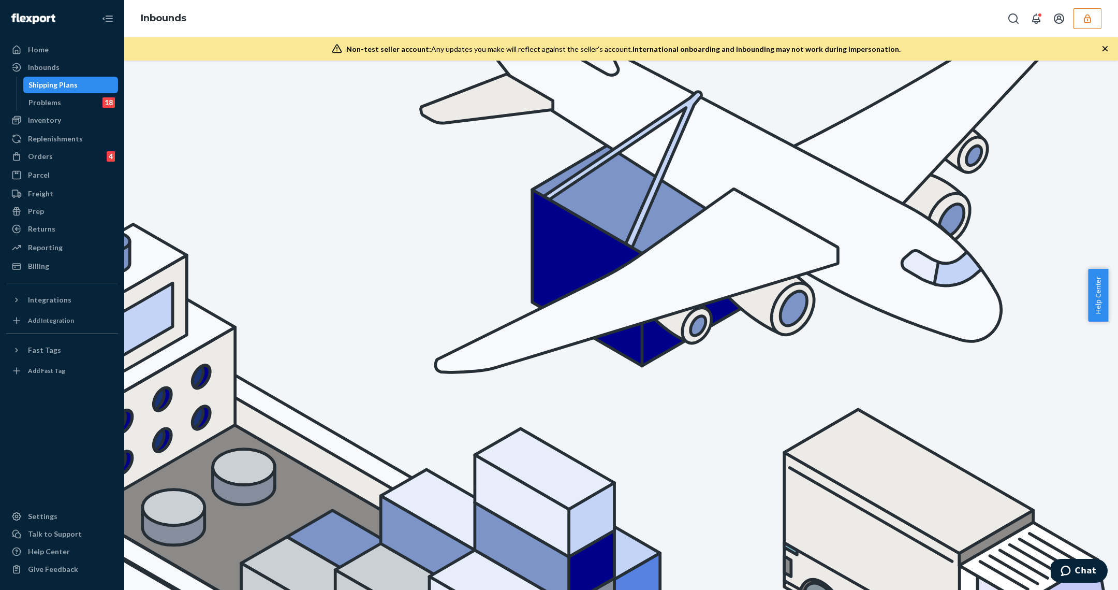
type input "716.S3"
click at [64, 115] on div "Inventory" at bounding box center [62, 120] width 110 height 14
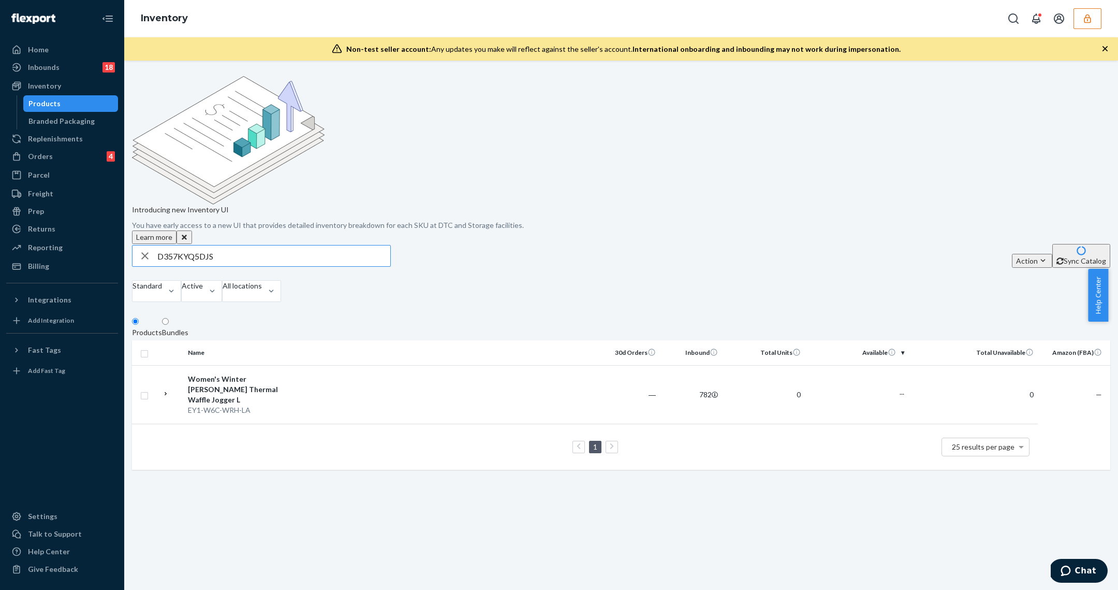
click at [240, 245] on input "D357KYQ5DJS" at bounding box center [273, 255] width 233 height 21
type input "D8LZXML3BBF"
click at [294, 395] on div "EY1-W9O-BLK-1S" at bounding box center [242, 400] width 108 height 10
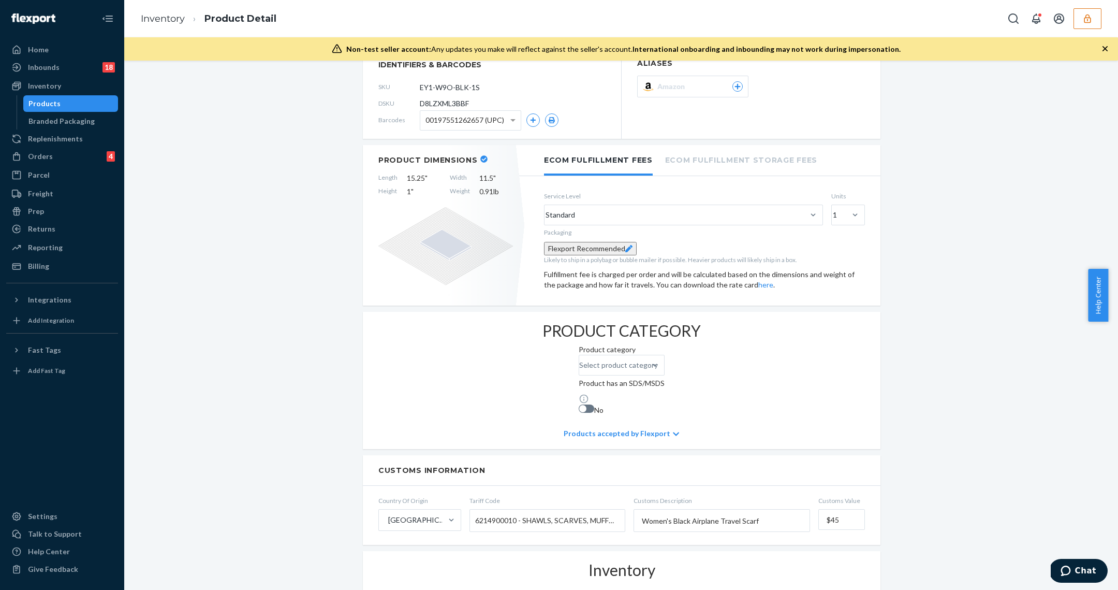
scroll to position [499, 0]
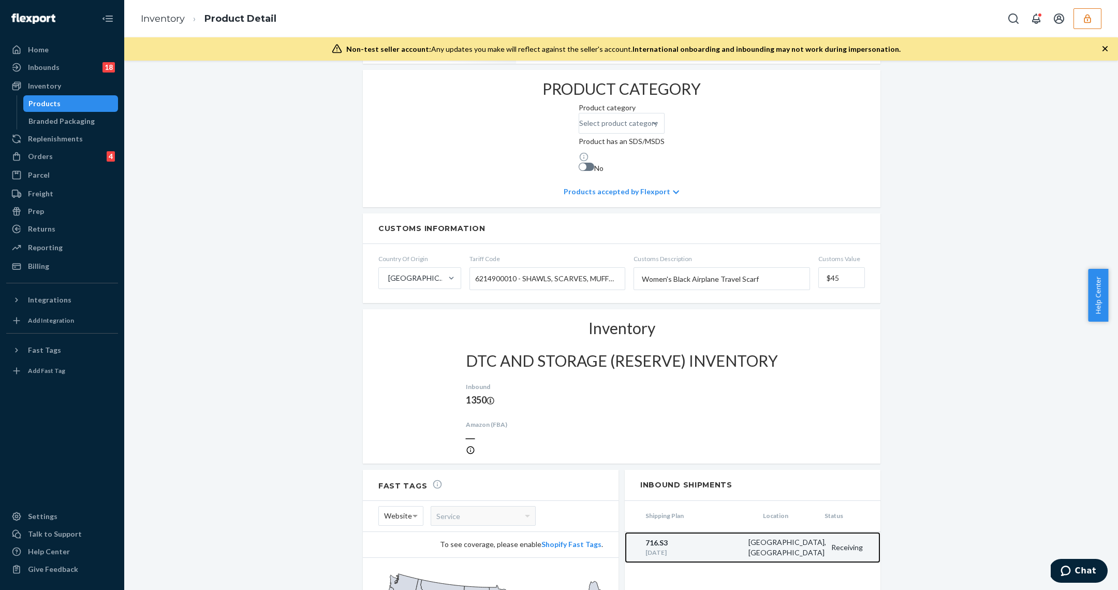
click at [720, 548] on div "[DATE]" at bounding box center [695, 552] width 98 height 9
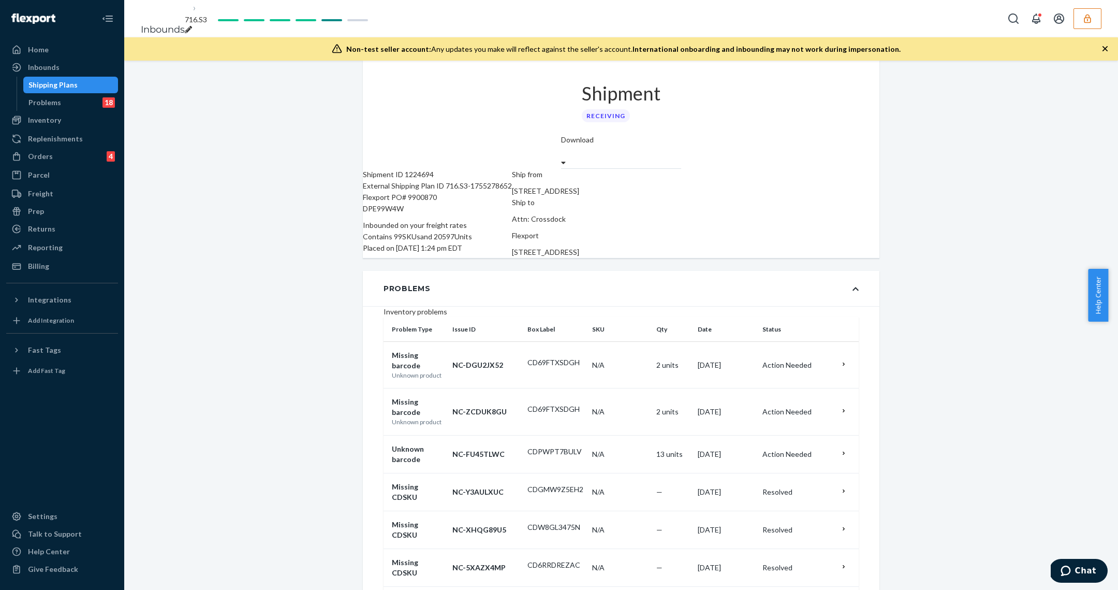
click at [54, 89] on div "Shipping Plans" at bounding box center [52, 85] width 49 height 10
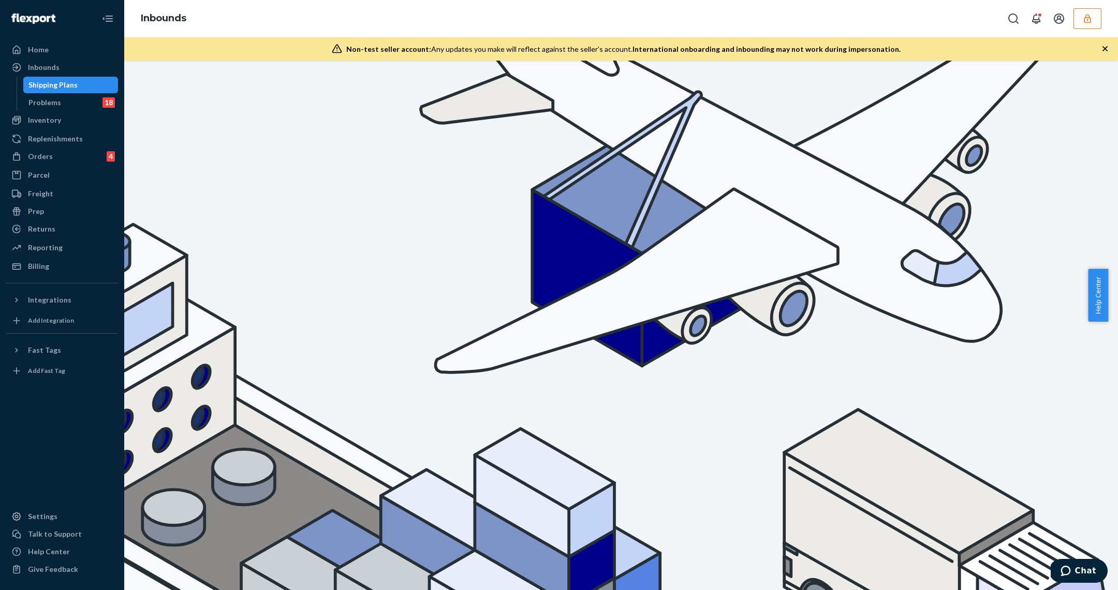
type input "D8LZXML3BBF"
type input "716.S3"
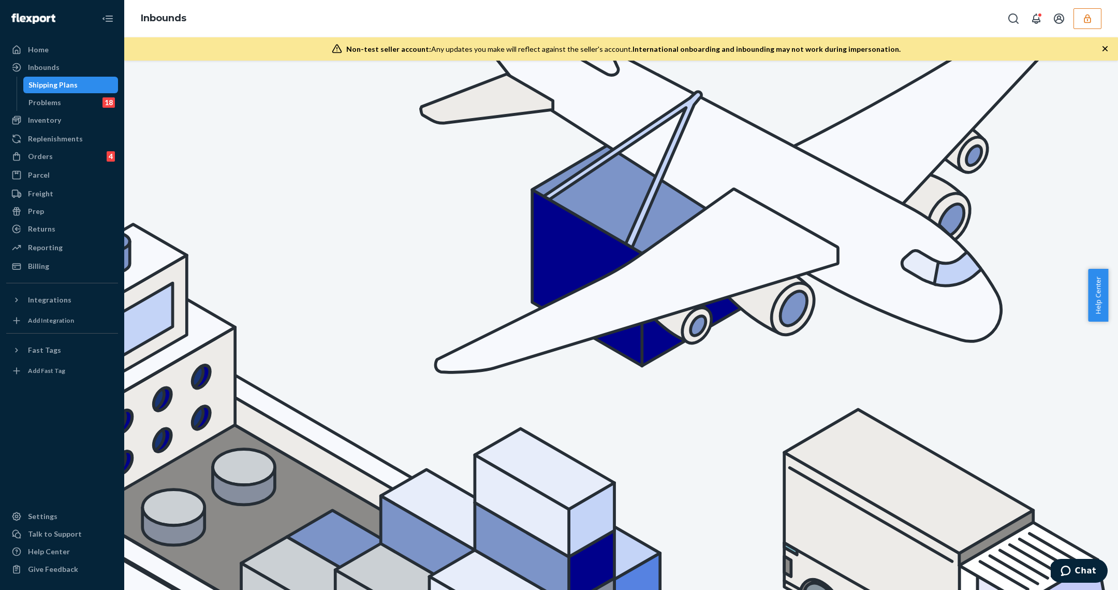
drag, startPoint x: 376, startPoint y: 263, endPoint x: 404, endPoint y: 264, distance: 28.0
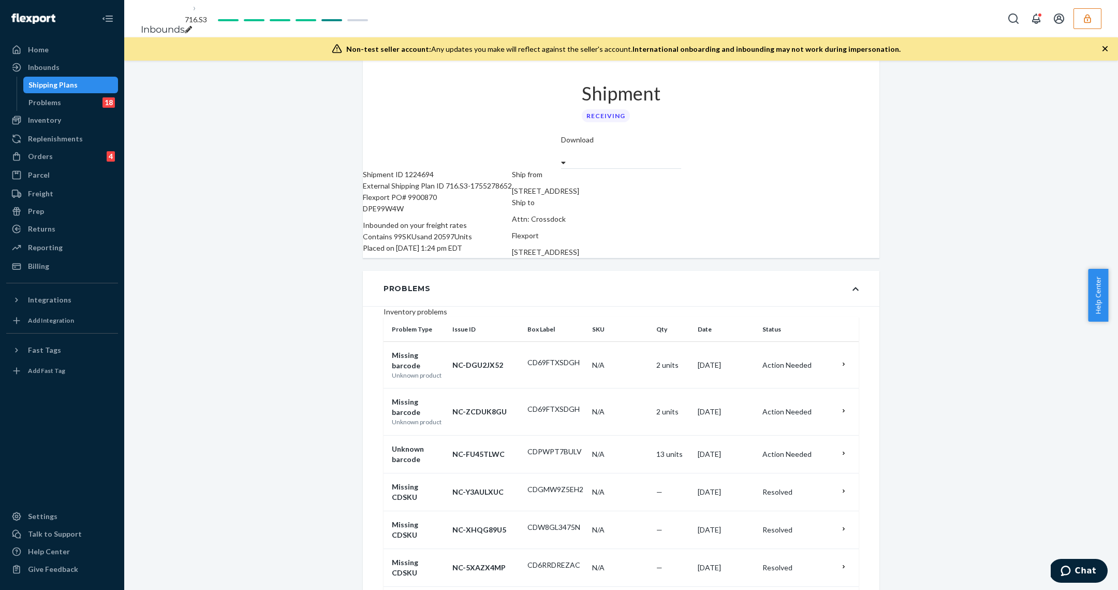
scroll to position [3, 0]
click at [75, 87] on div "Shipping Plans" at bounding box center [70, 85] width 93 height 14
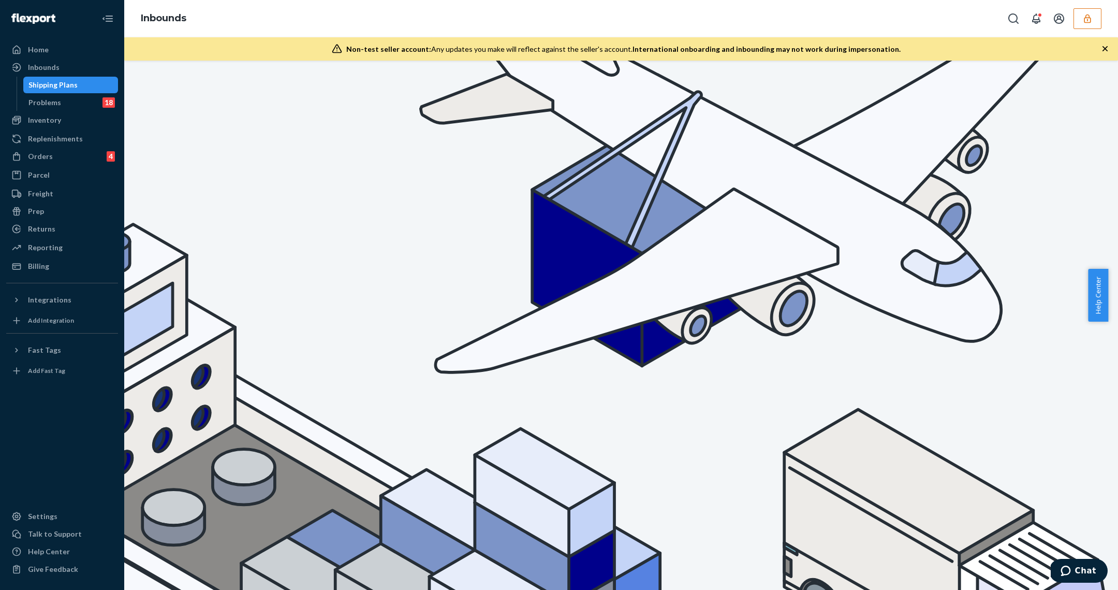
type input "721.S5"
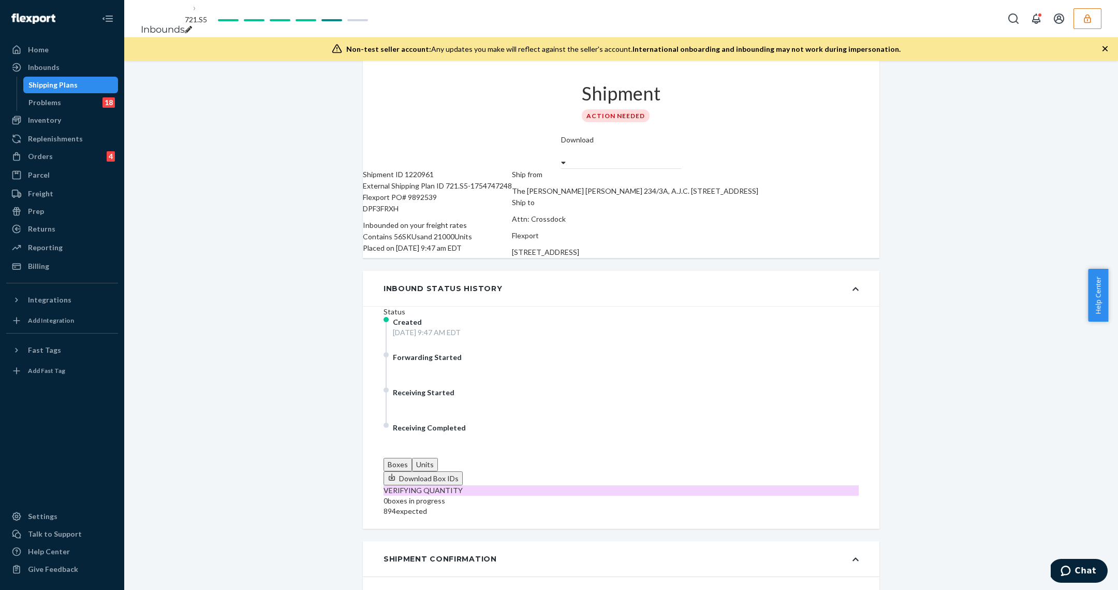
click at [82, 78] on div "Shipping Plans" at bounding box center [70, 85] width 93 height 14
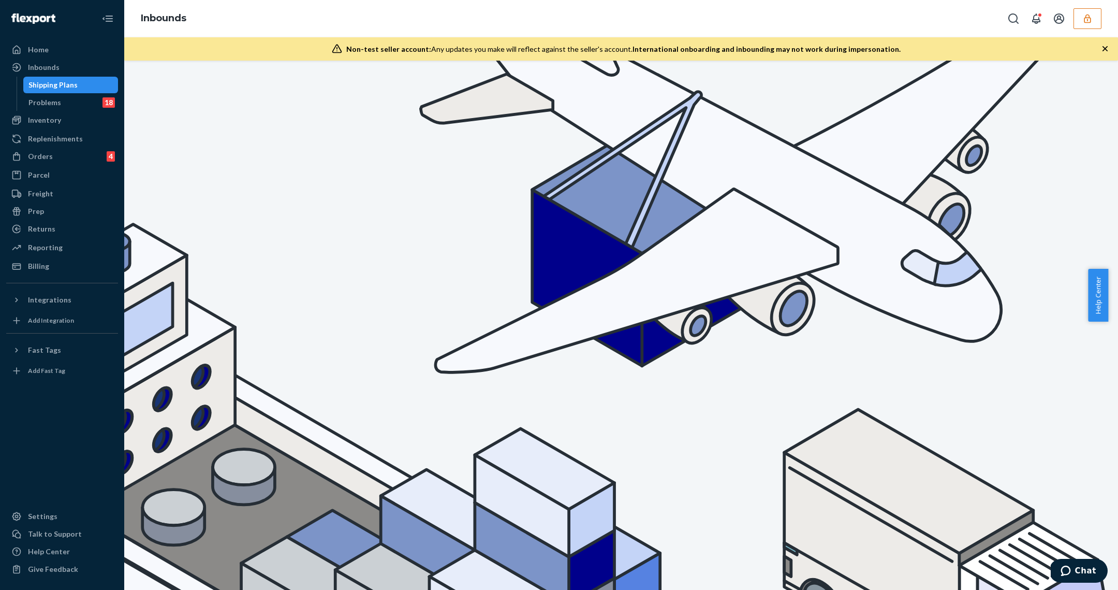
type input "715.S2"
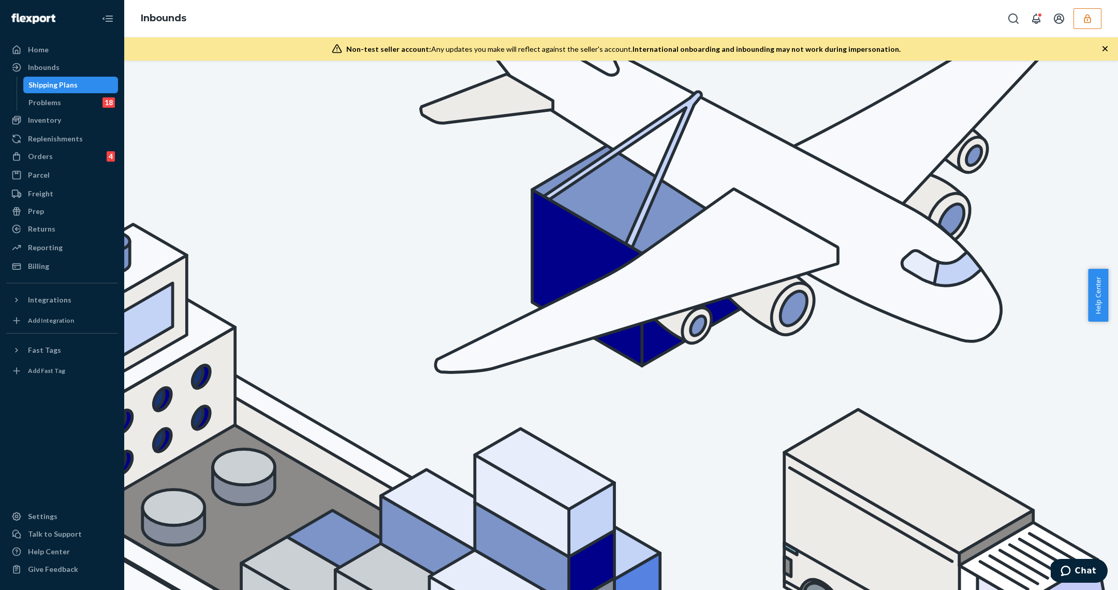
type input "7"
paste input "719.S1"
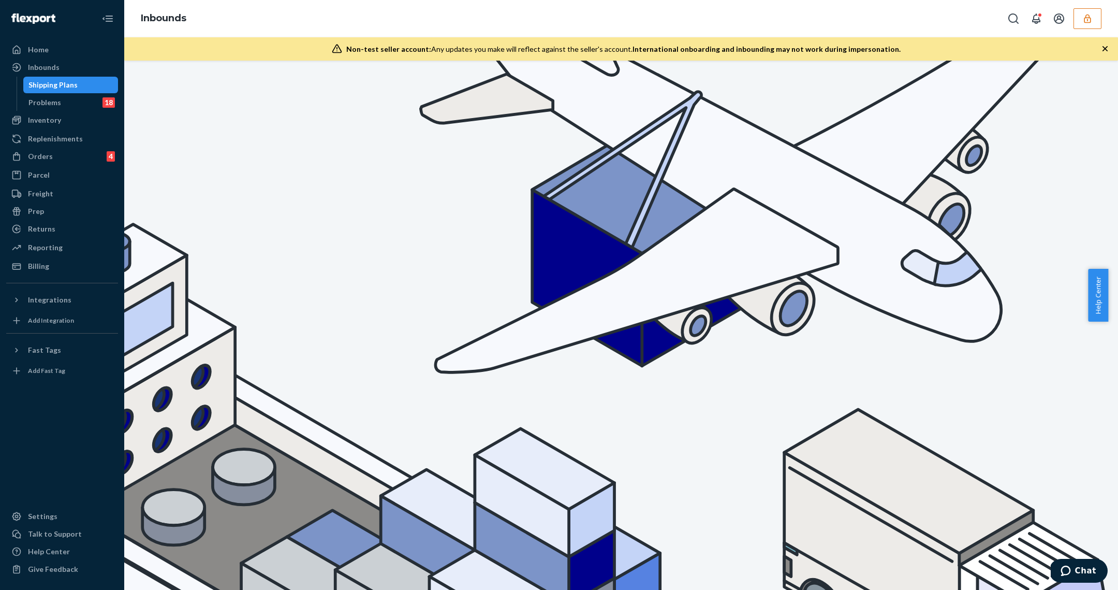
paste input "21.S3"
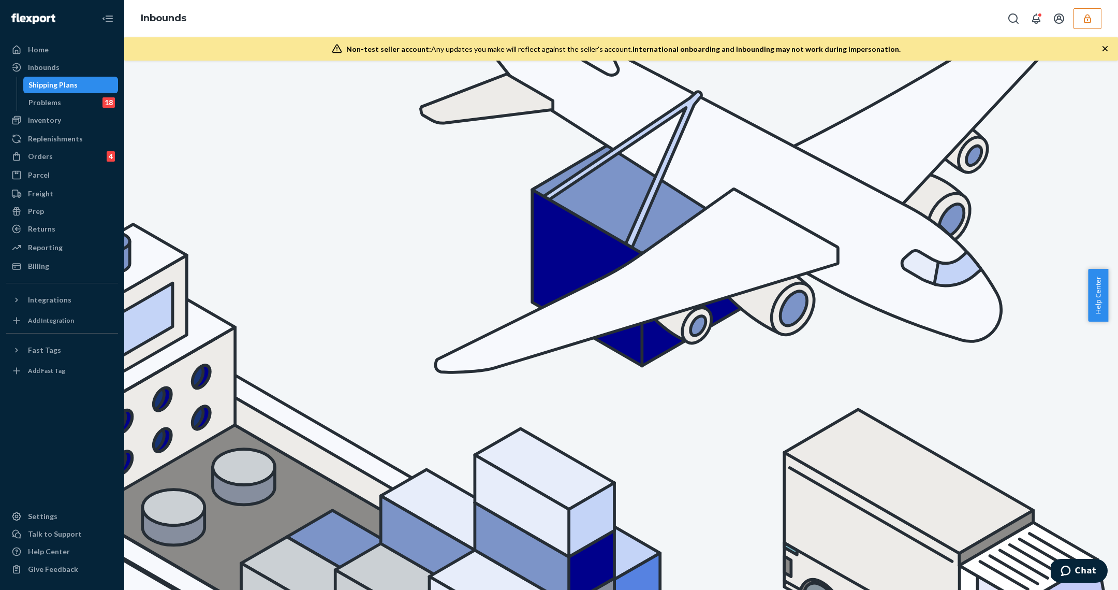
paste input "4"
type input "7"
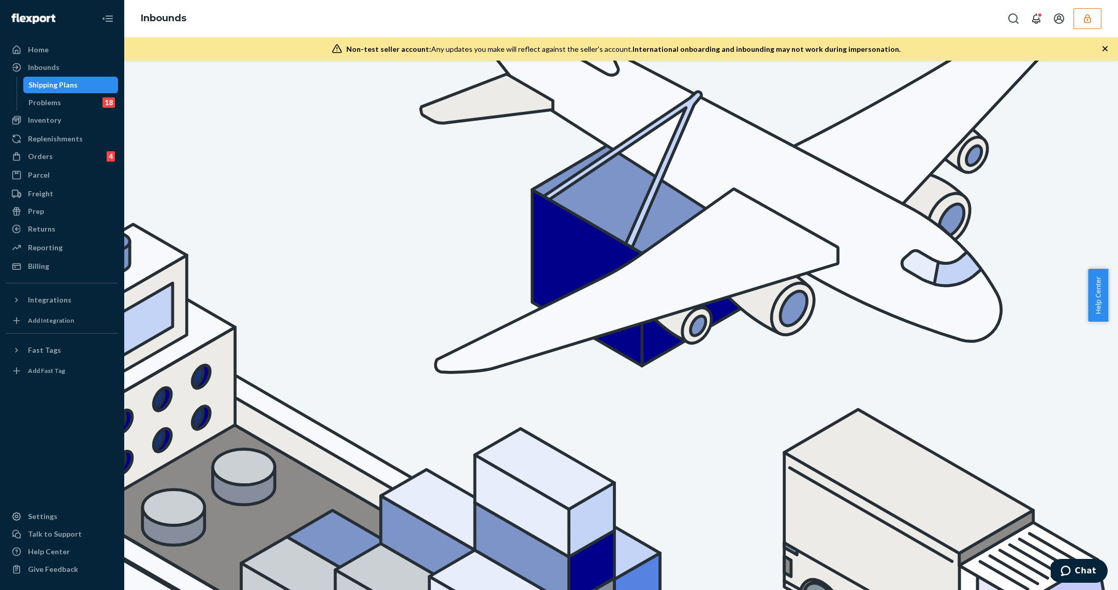
paste input "721.S6"
type input "721.S6"
